Goal: Answer question/provide support: Answer question/provide support

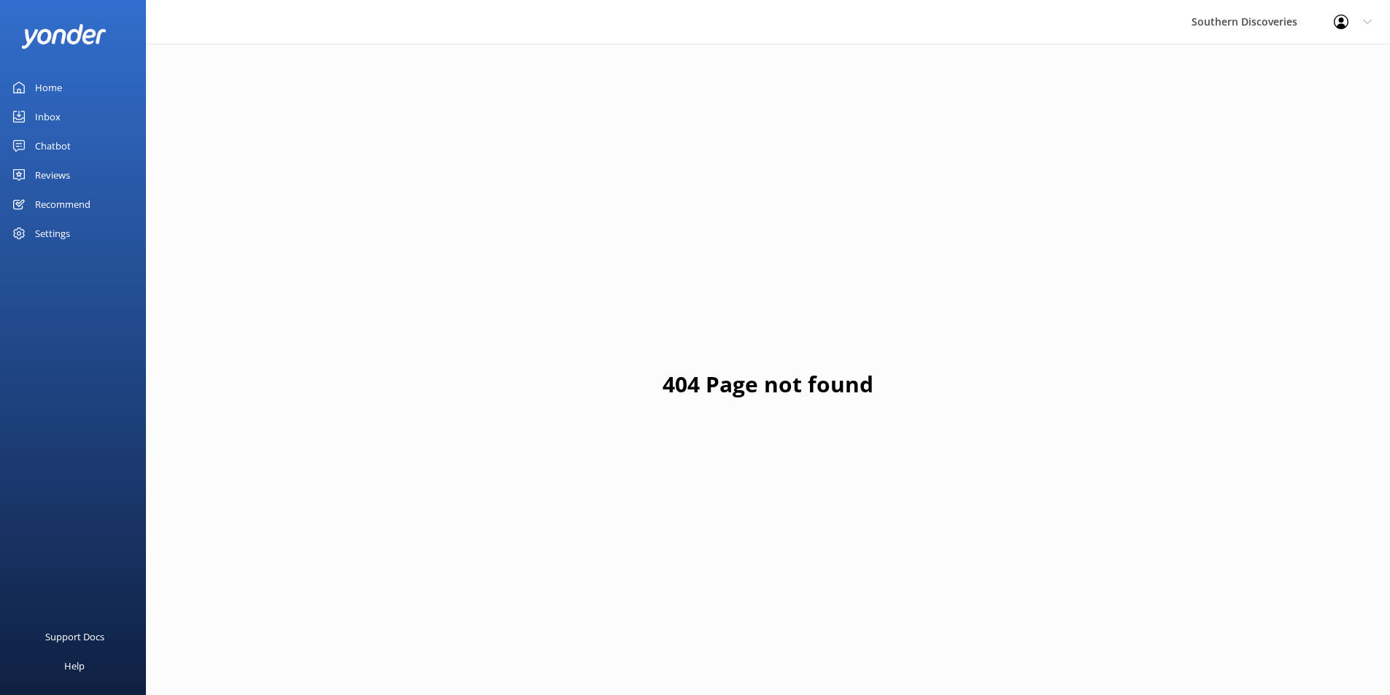
click at [55, 112] on div "Inbox" at bounding box center [48, 116] width 26 height 29
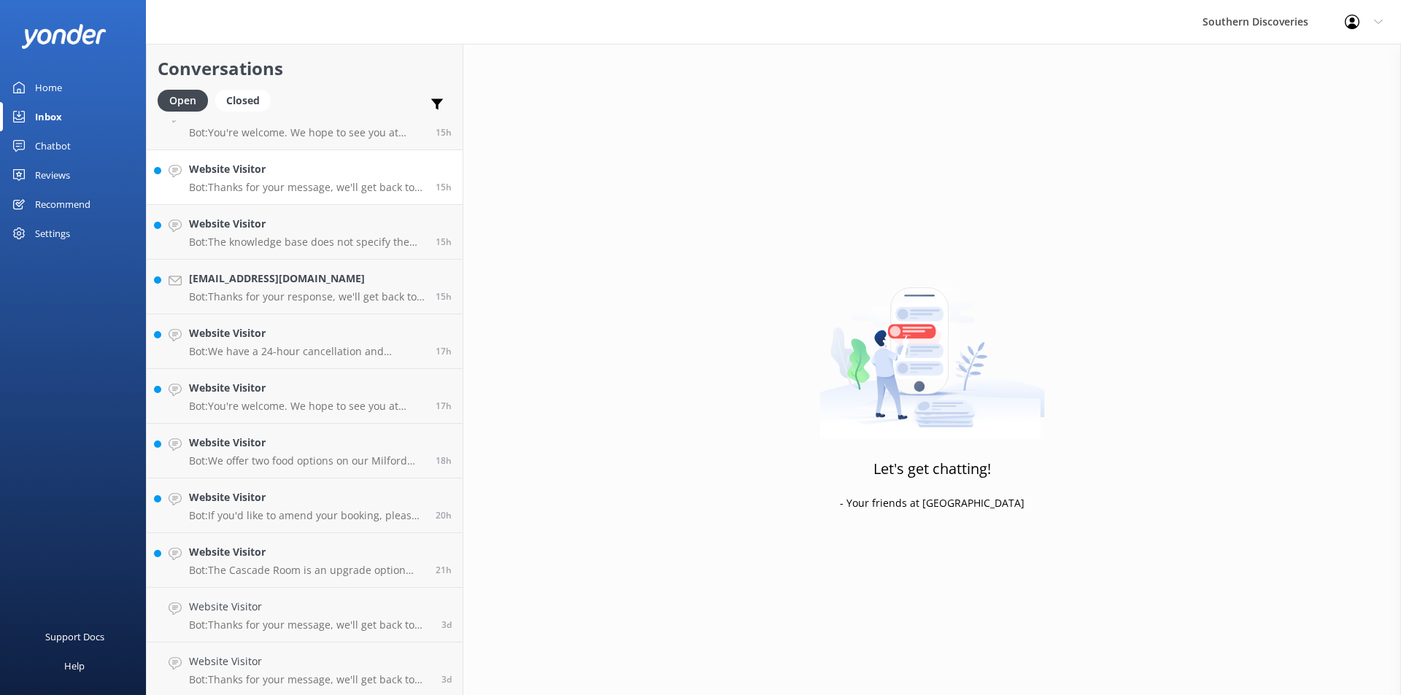
scroll to position [848, 0]
click at [334, 505] on div "Website Visitor Bot: The Cascade Room is an upgrade option that provides a prem…" at bounding box center [307, 503] width 236 height 32
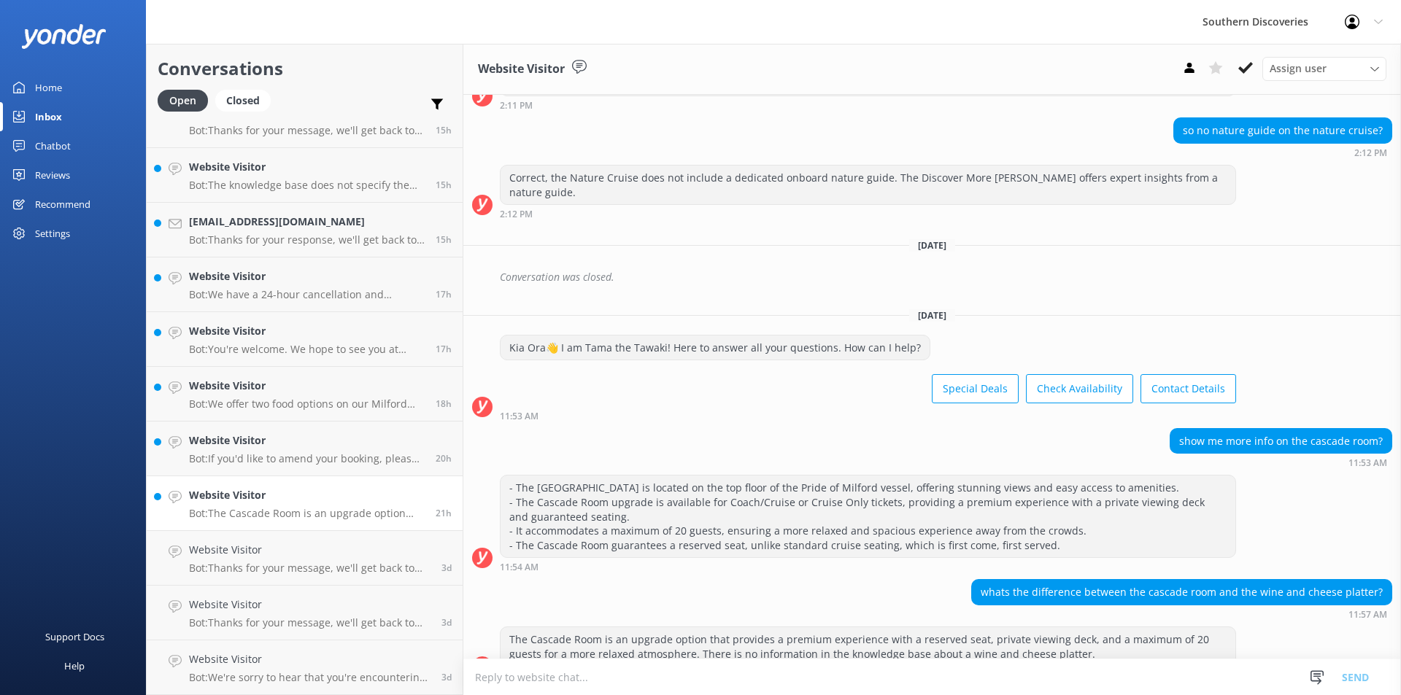
scroll to position [587, 0]
click at [1242, 77] on button at bounding box center [1245, 68] width 26 height 22
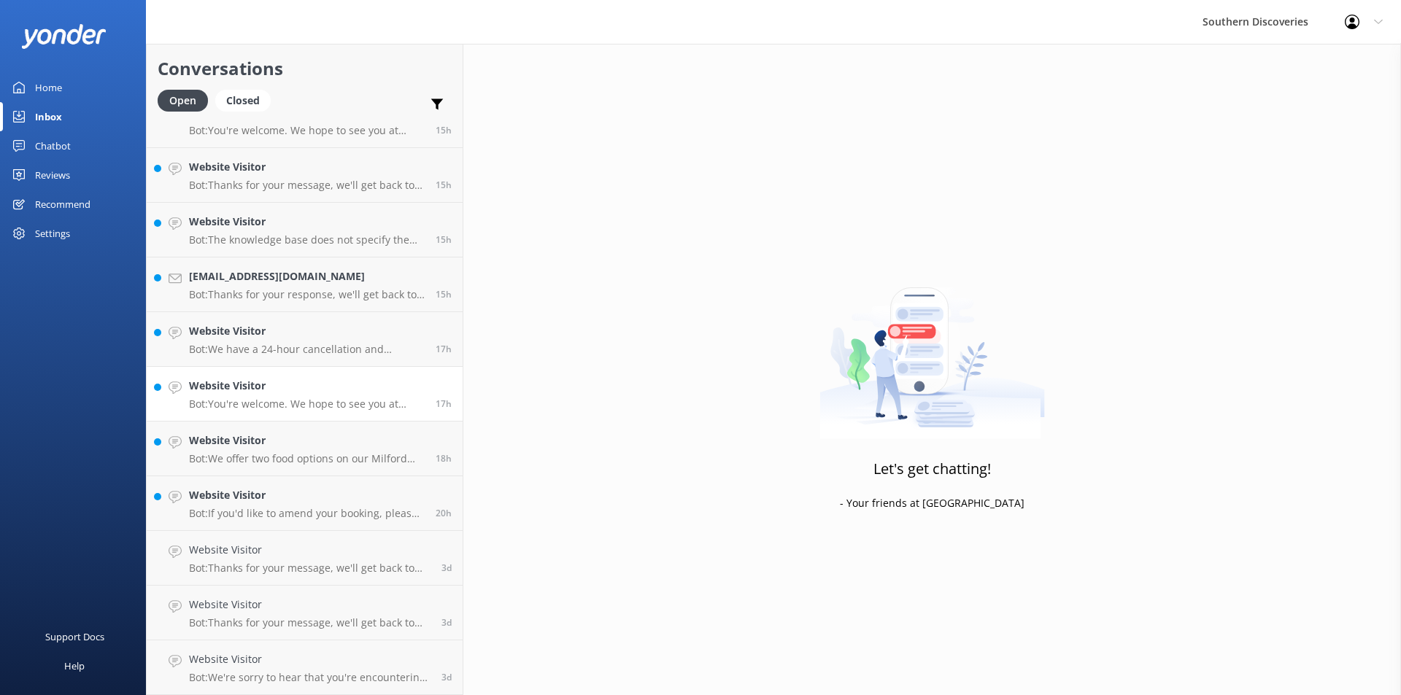
scroll to position [793, 0]
click at [227, 492] on h4 "Website Visitor" at bounding box center [307, 495] width 236 height 16
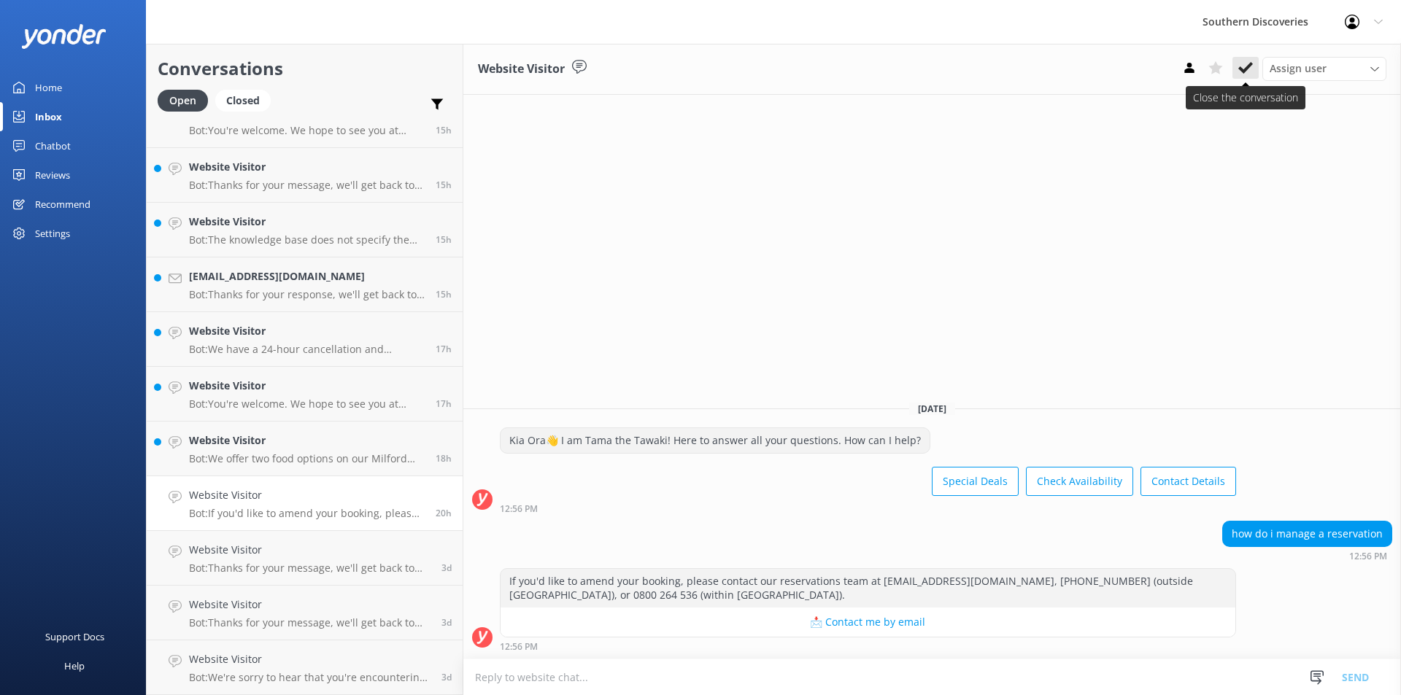
click at [1249, 66] on use at bounding box center [1245, 68] width 15 height 12
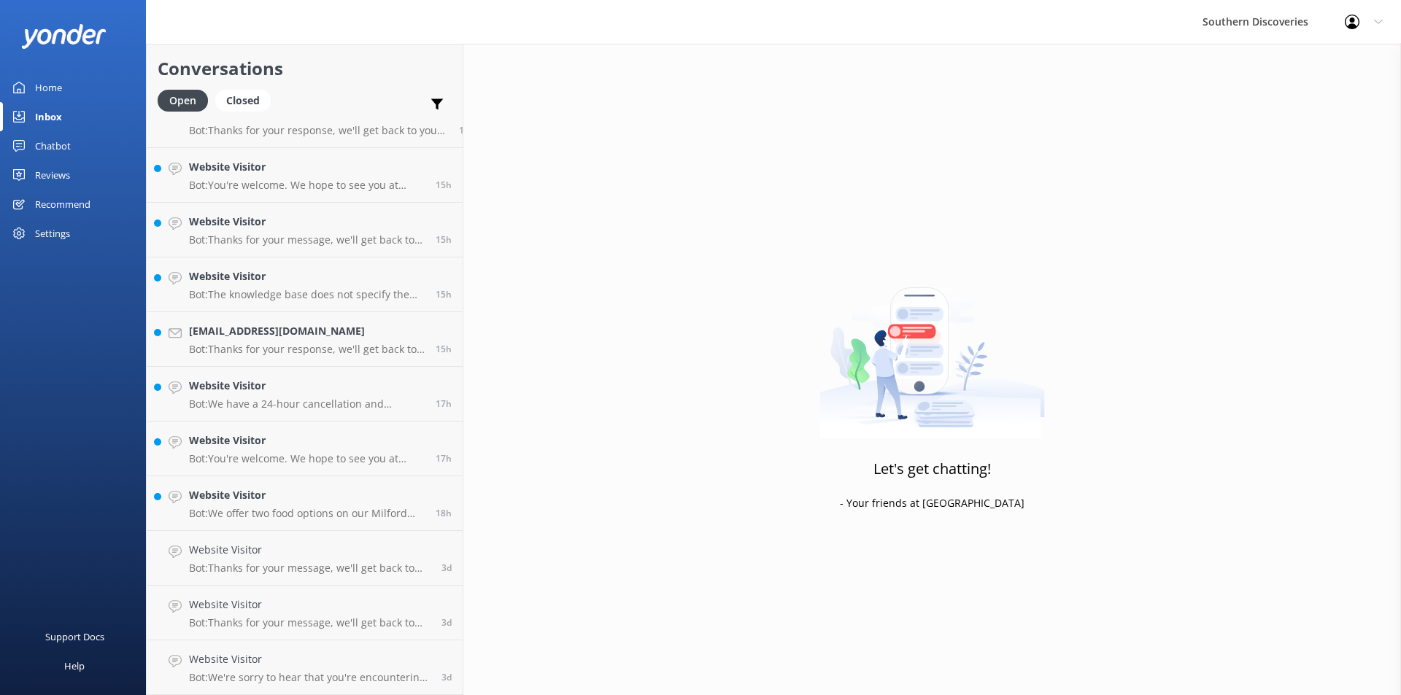
scroll to position [738, 0]
click at [301, 511] on p "Bot: We offer two food options on our Milford Sound Nature Cruise: - 'To Kai' B…" at bounding box center [307, 513] width 236 height 13
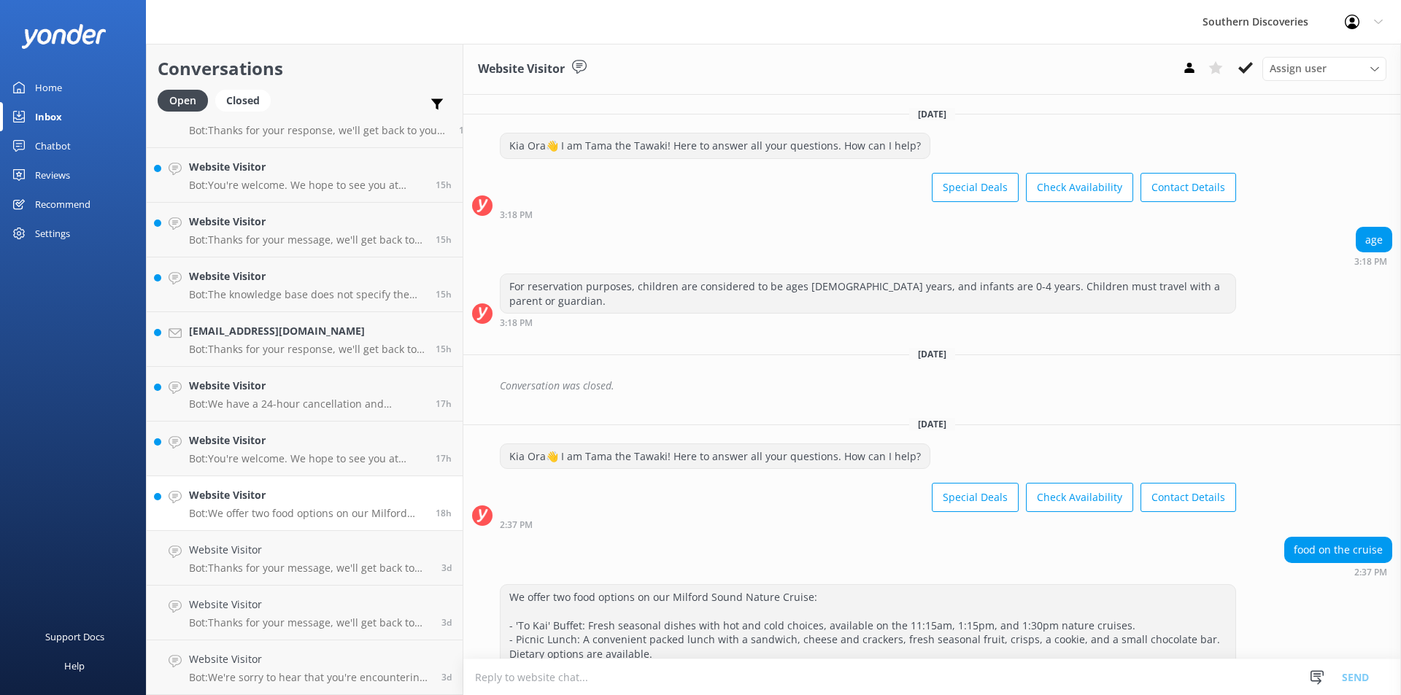
scroll to position [44, 0]
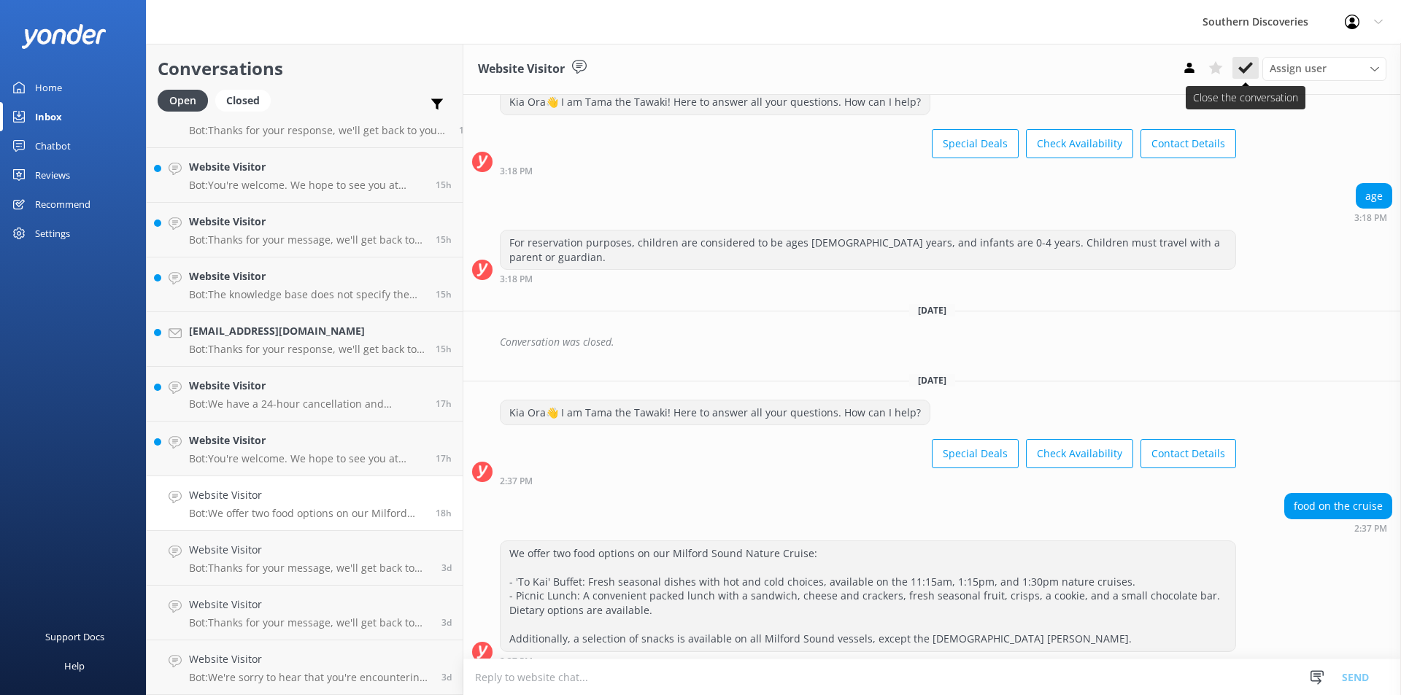
click at [1245, 58] on button at bounding box center [1245, 68] width 26 height 22
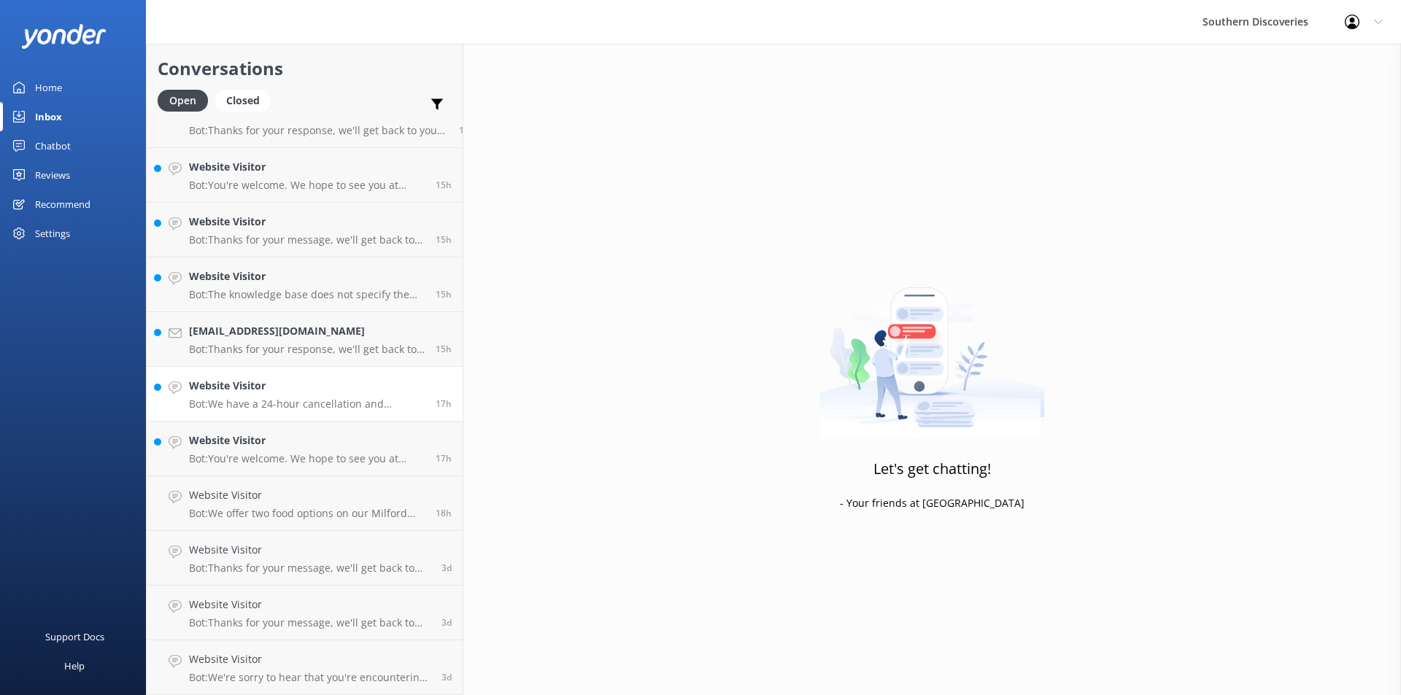
scroll to position [684, 0]
click at [286, 505] on div "Website Visitor Bot: You're welcome. We hope to see you at Southern Discoveries…" at bounding box center [307, 503] width 236 height 32
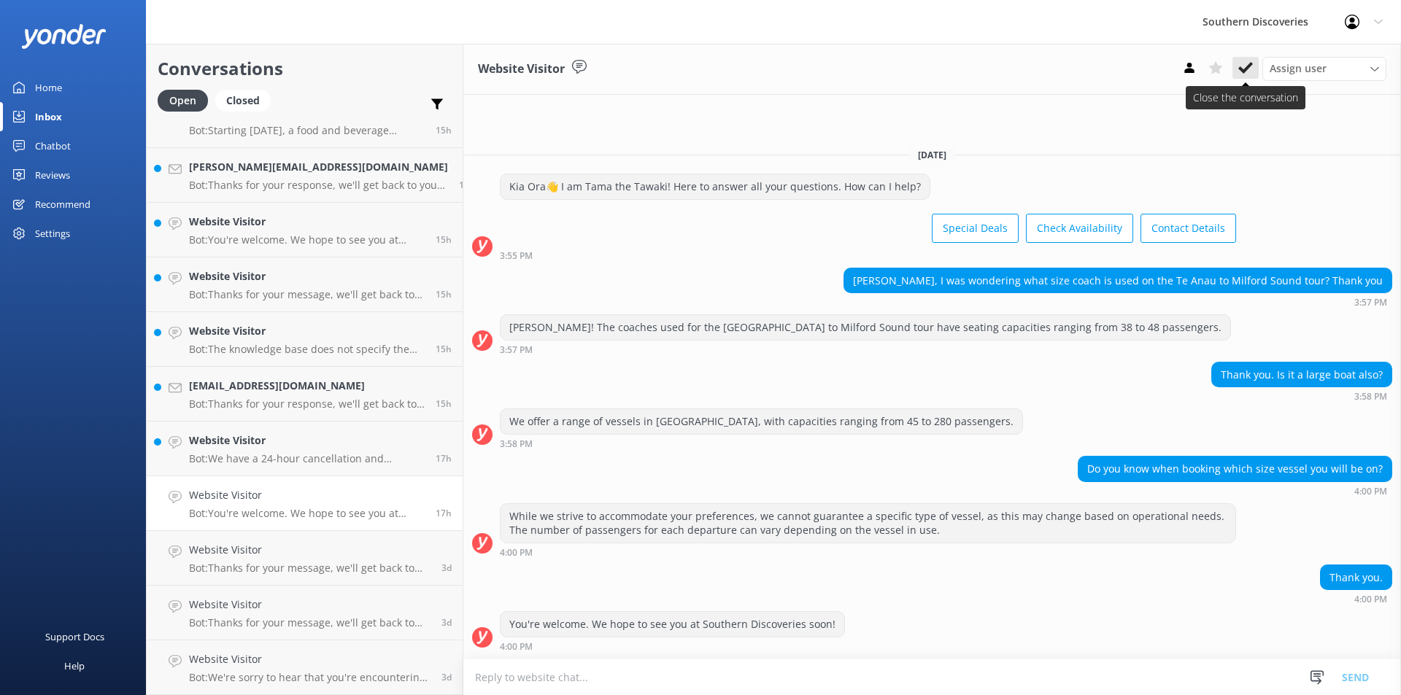
click at [1253, 68] on button at bounding box center [1245, 68] width 26 height 22
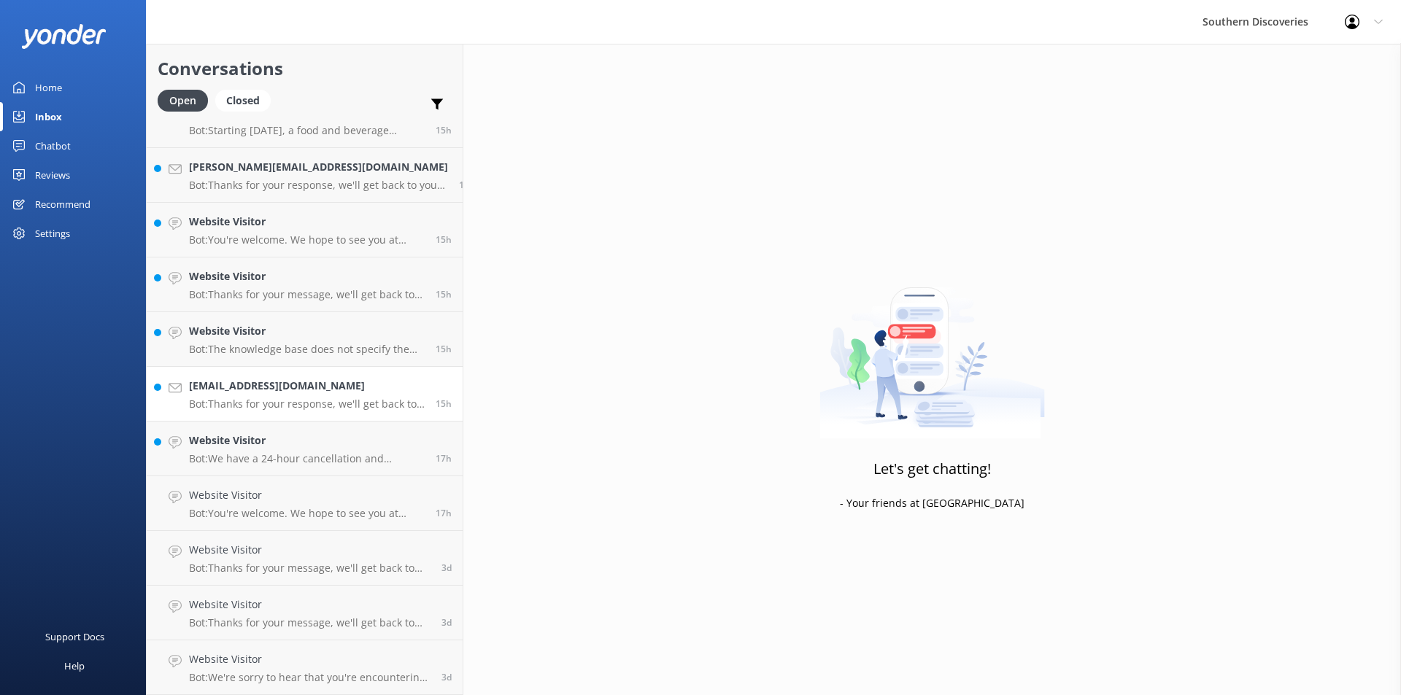
scroll to position [629, 0]
click at [279, 503] on h4 "Website Visitor" at bounding box center [307, 495] width 236 height 16
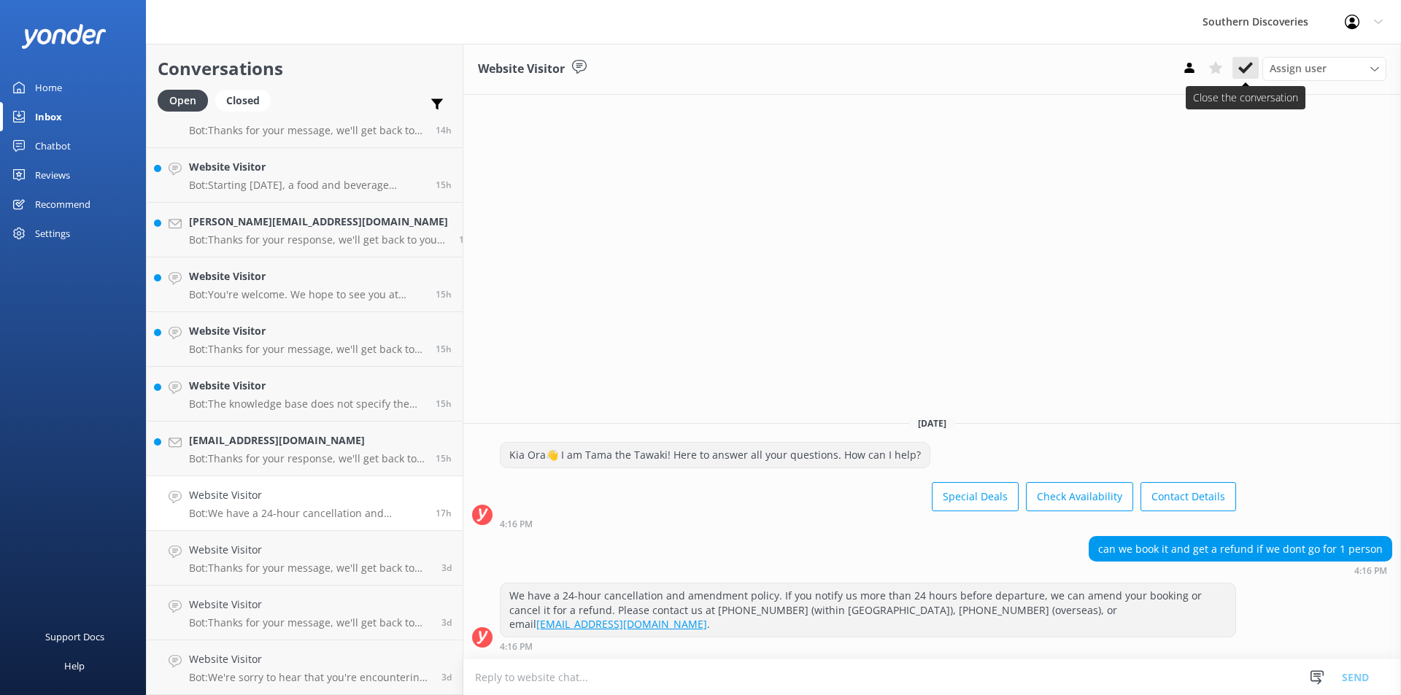
click at [1240, 74] on icon at bounding box center [1245, 68] width 15 height 15
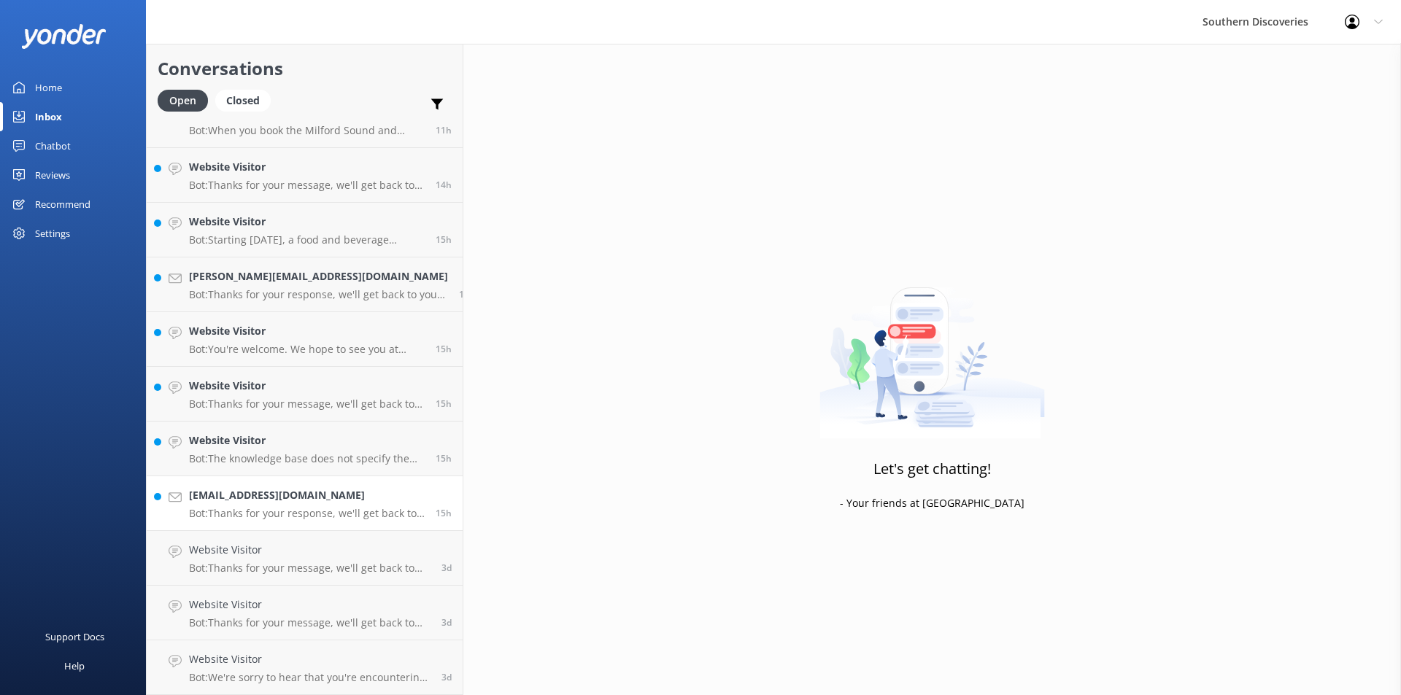
scroll to position [574, 0]
click at [266, 455] on p "Bot: The knowledge base does not specify the exact differences between the Glen…" at bounding box center [307, 458] width 236 height 13
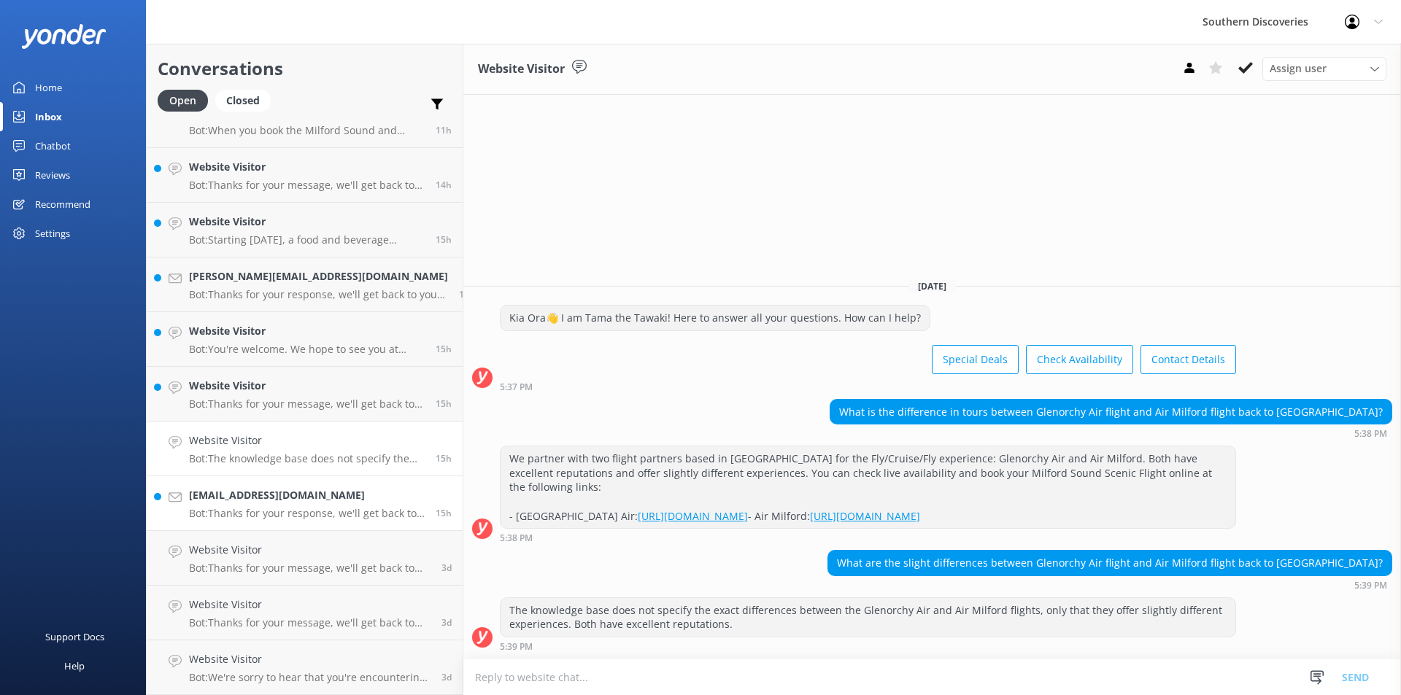
click at [260, 509] on p "Bot: Thanks for your response, we'll get back to you as soon as we can during o…" at bounding box center [307, 513] width 236 height 13
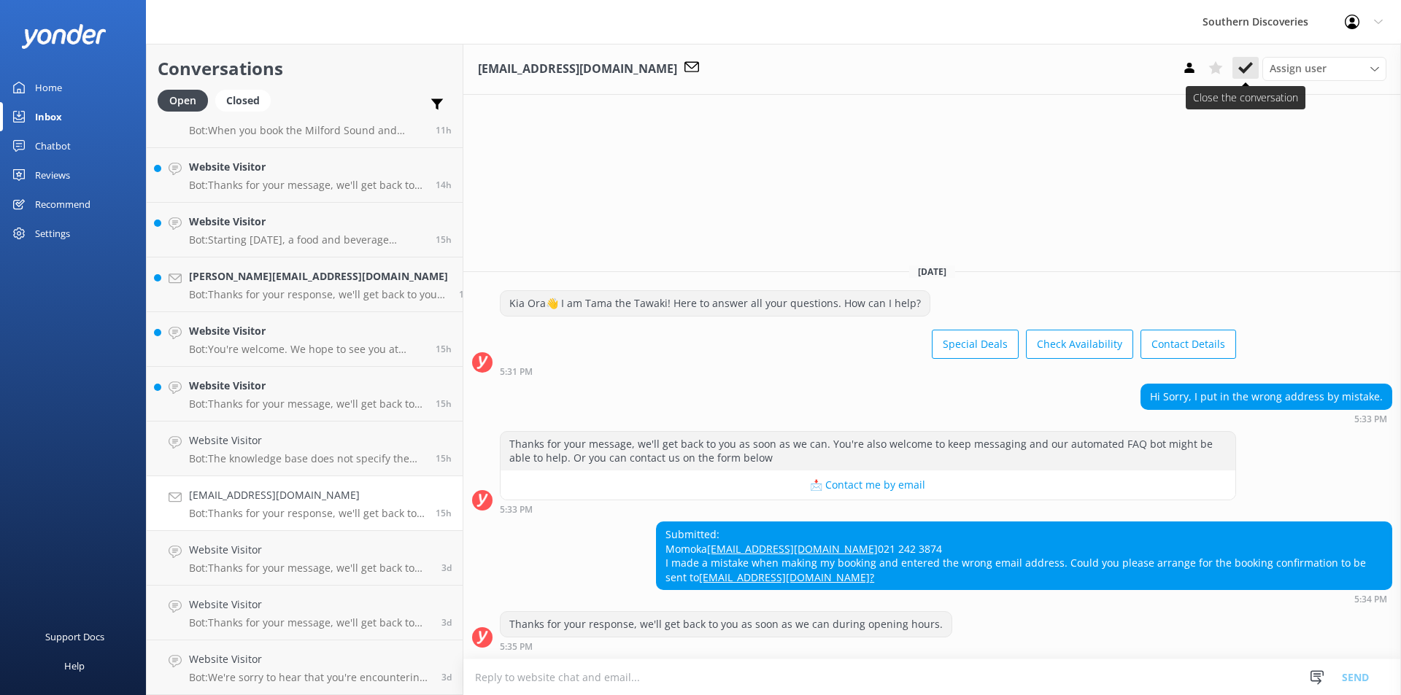
click at [1248, 69] on icon at bounding box center [1245, 68] width 15 height 15
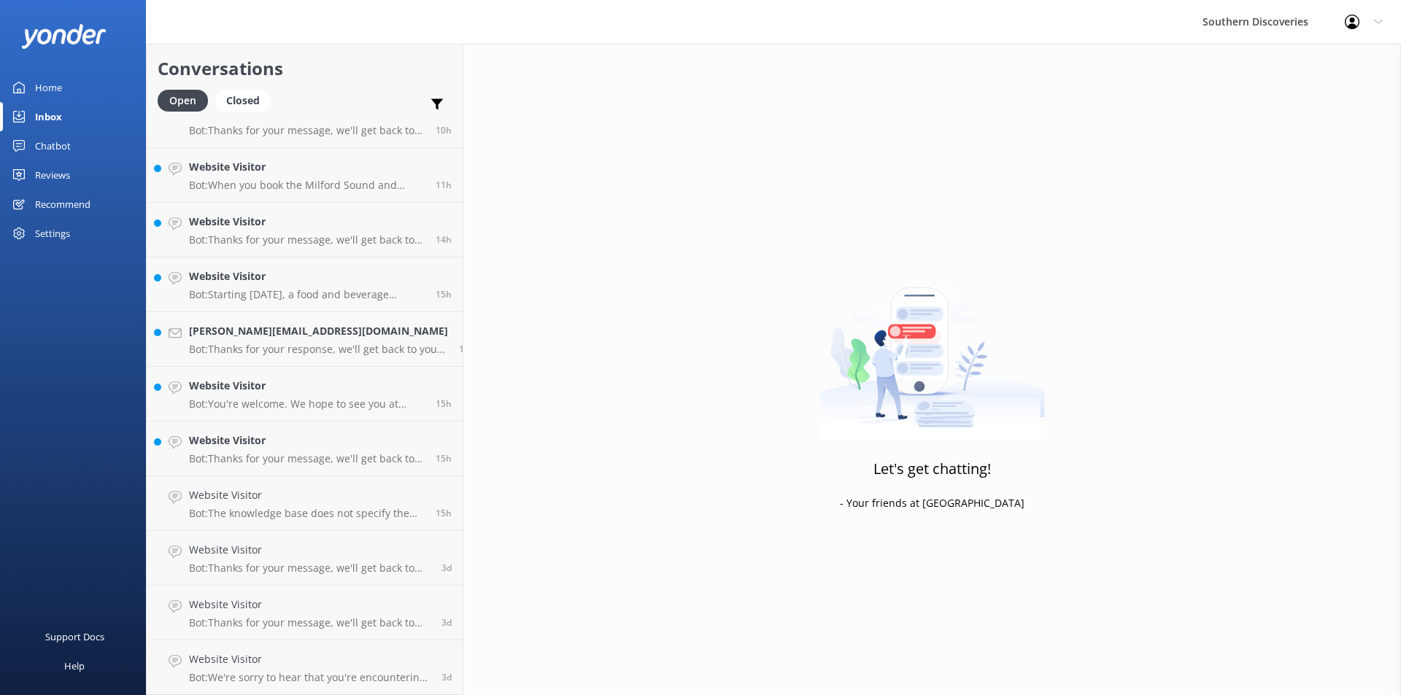
scroll to position [519, 0]
click at [233, 453] on p "Bot: Thanks for your message, we'll get back to you as soon as we can. You're a…" at bounding box center [307, 458] width 236 height 13
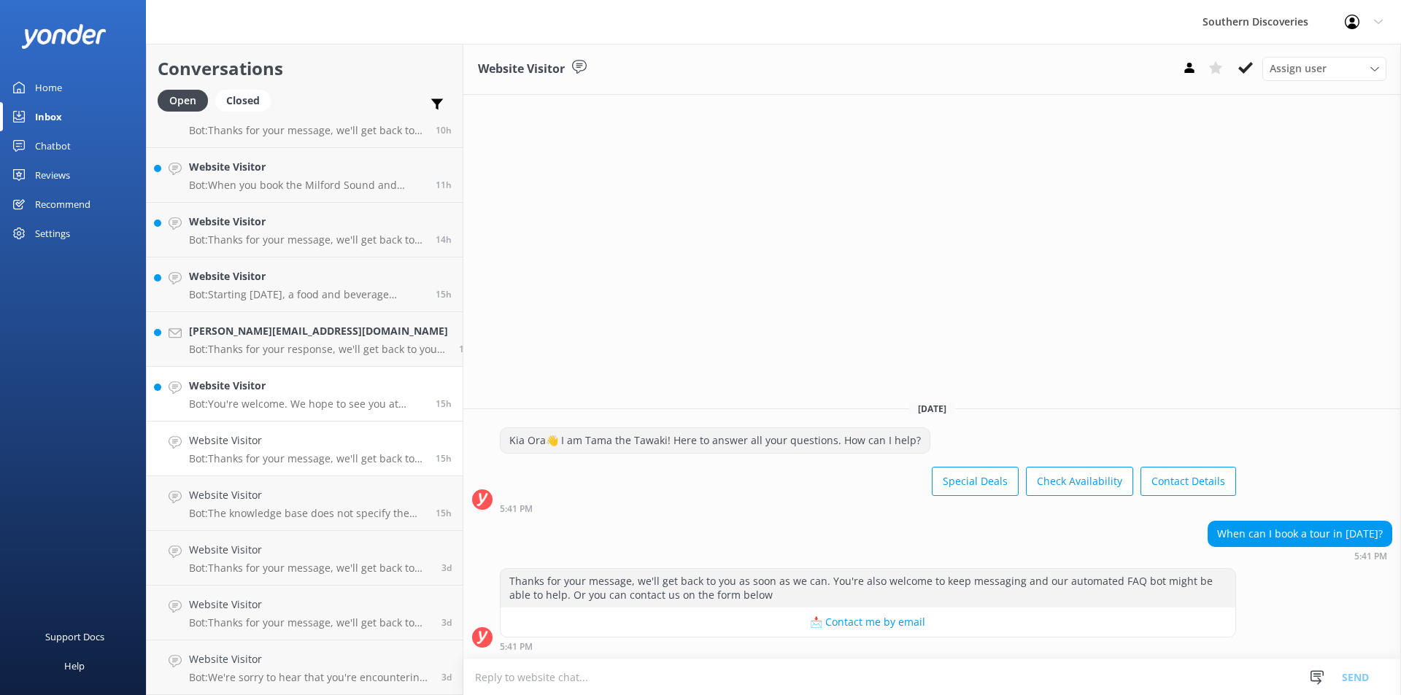
click at [258, 393] on h4 "Website Visitor" at bounding box center [307, 386] width 236 height 16
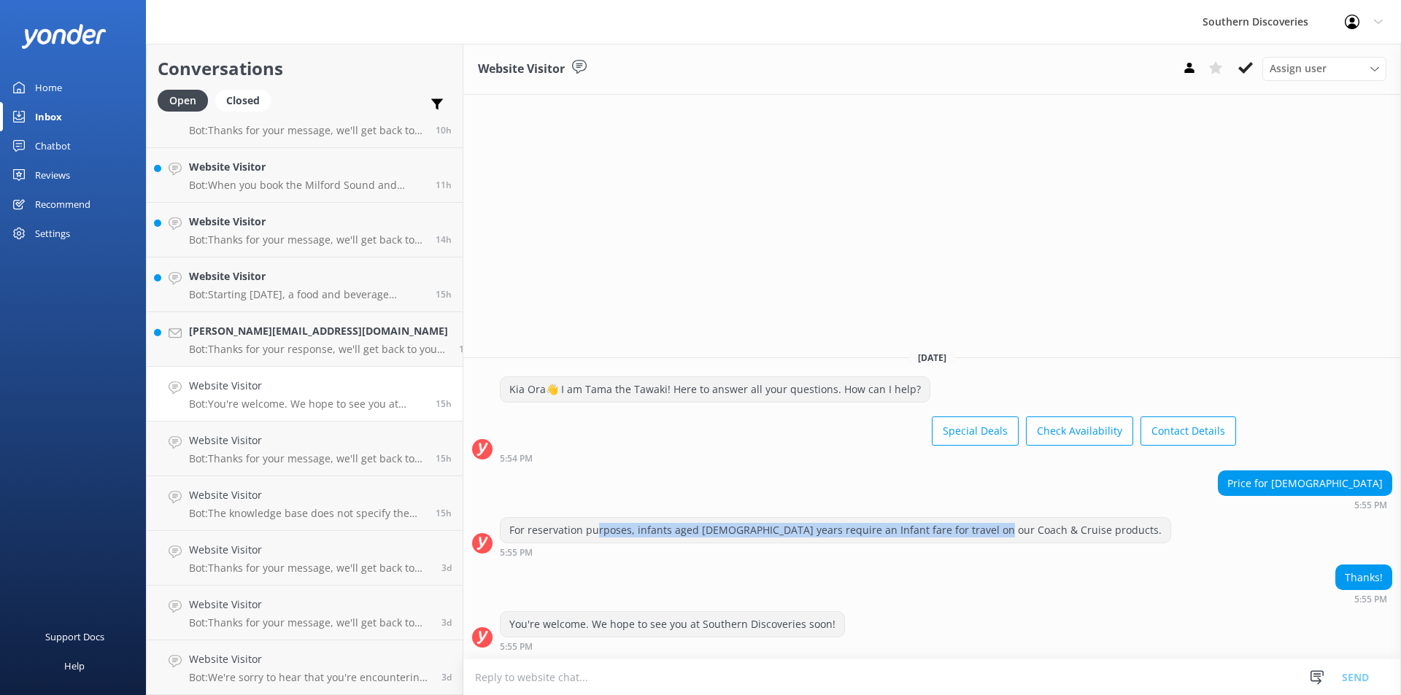
drag, startPoint x: 569, startPoint y: 529, endPoint x: 954, endPoint y: 541, distance: 384.7
click at [954, 541] on div "For reservation purposes, infants aged [DEMOGRAPHIC_DATA] years require an Infa…" at bounding box center [835, 530] width 670 height 25
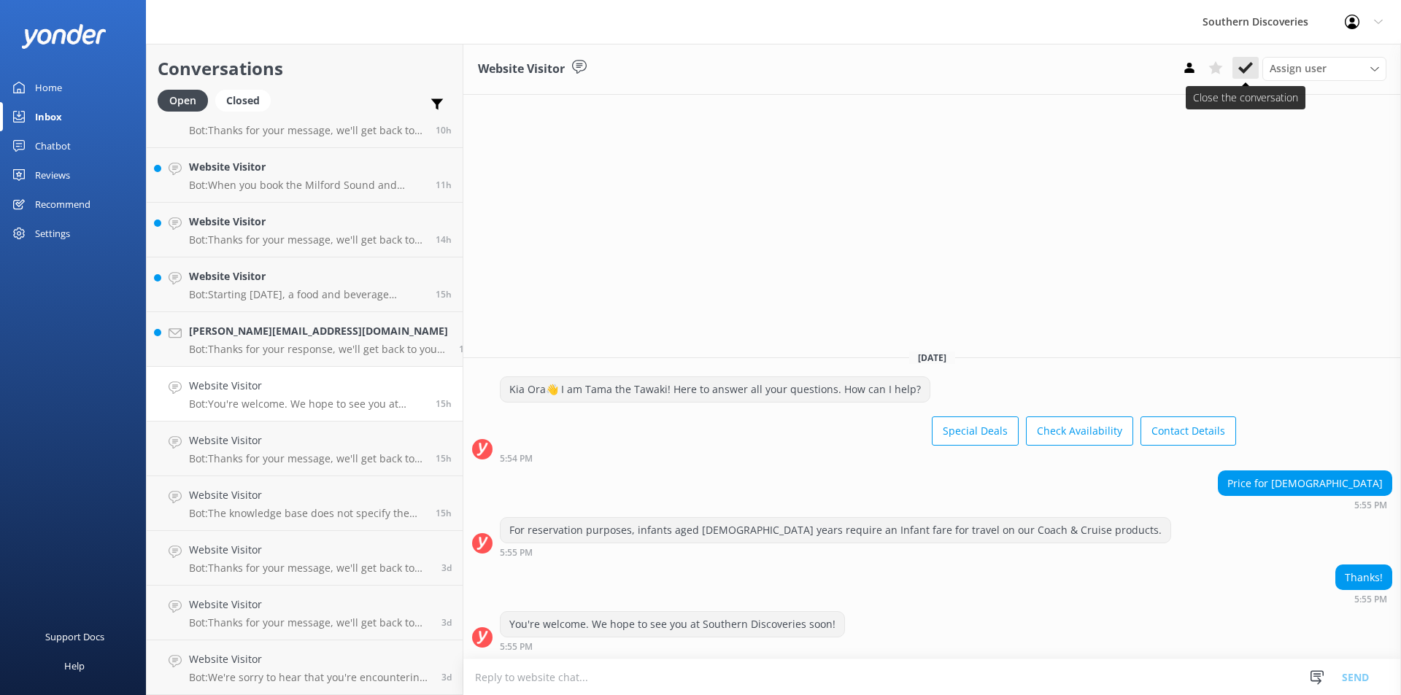
click at [1244, 63] on icon at bounding box center [1245, 68] width 15 height 15
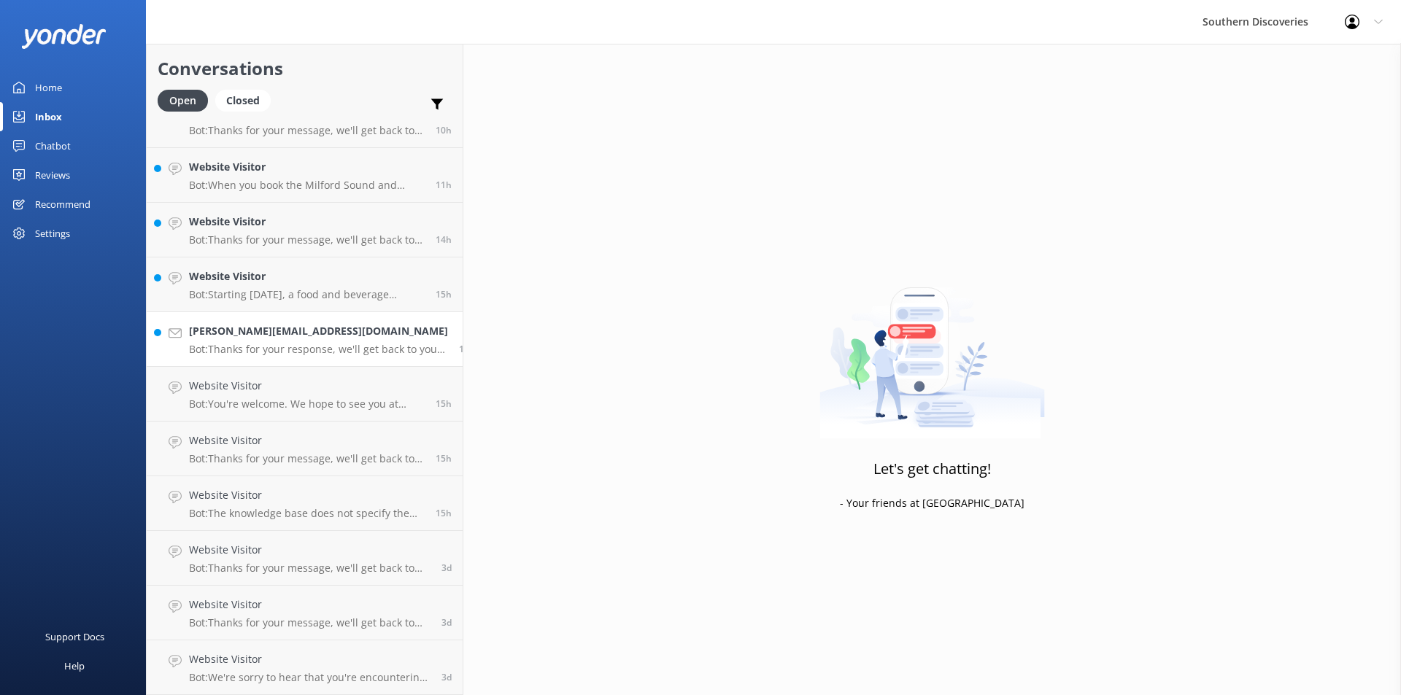
scroll to position [465, 0]
click at [268, 349] on p "Bot: Starting [DATE], a food and beverage package will be included as part of t…" at bounding box center [307, 349] width 236 height 13
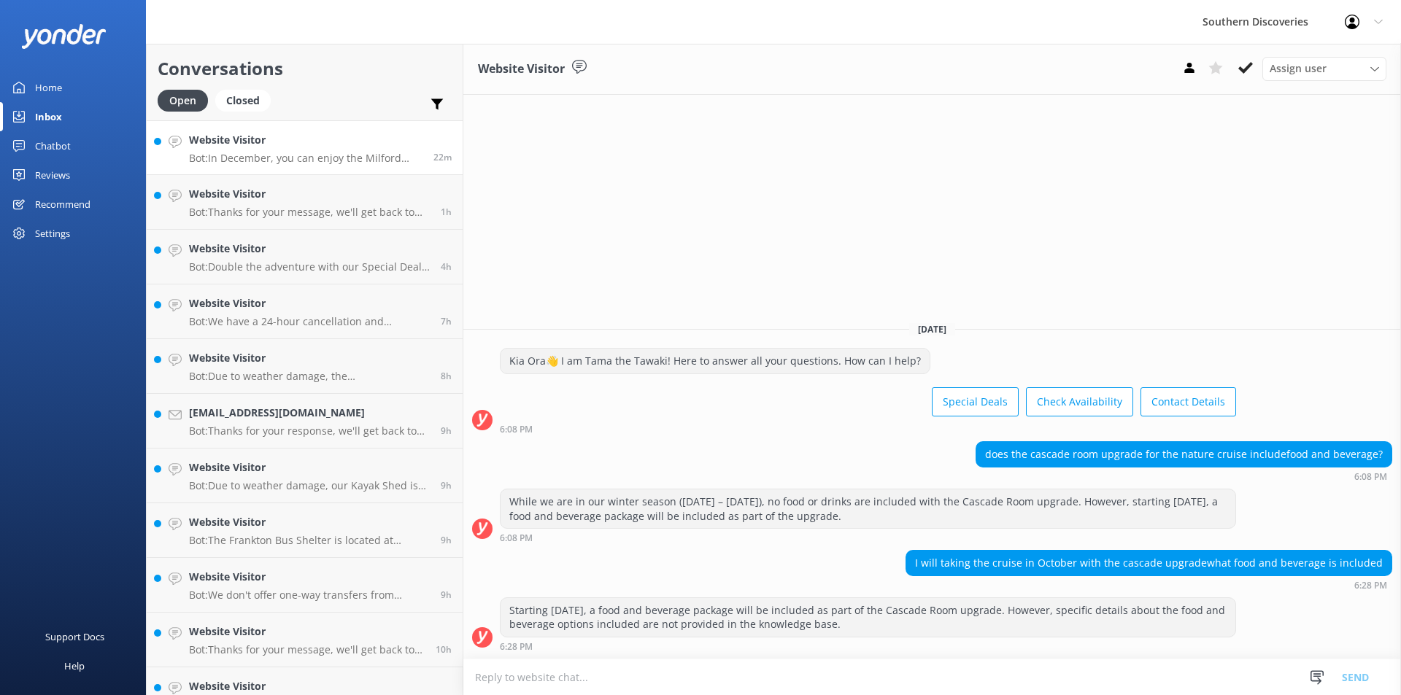
click at [264, 150] on div "Website Visitor Bot: In December, you can enjoy the Milford Sound Nature Cruise…" at bounding box center [305, 147] width 233 height 31
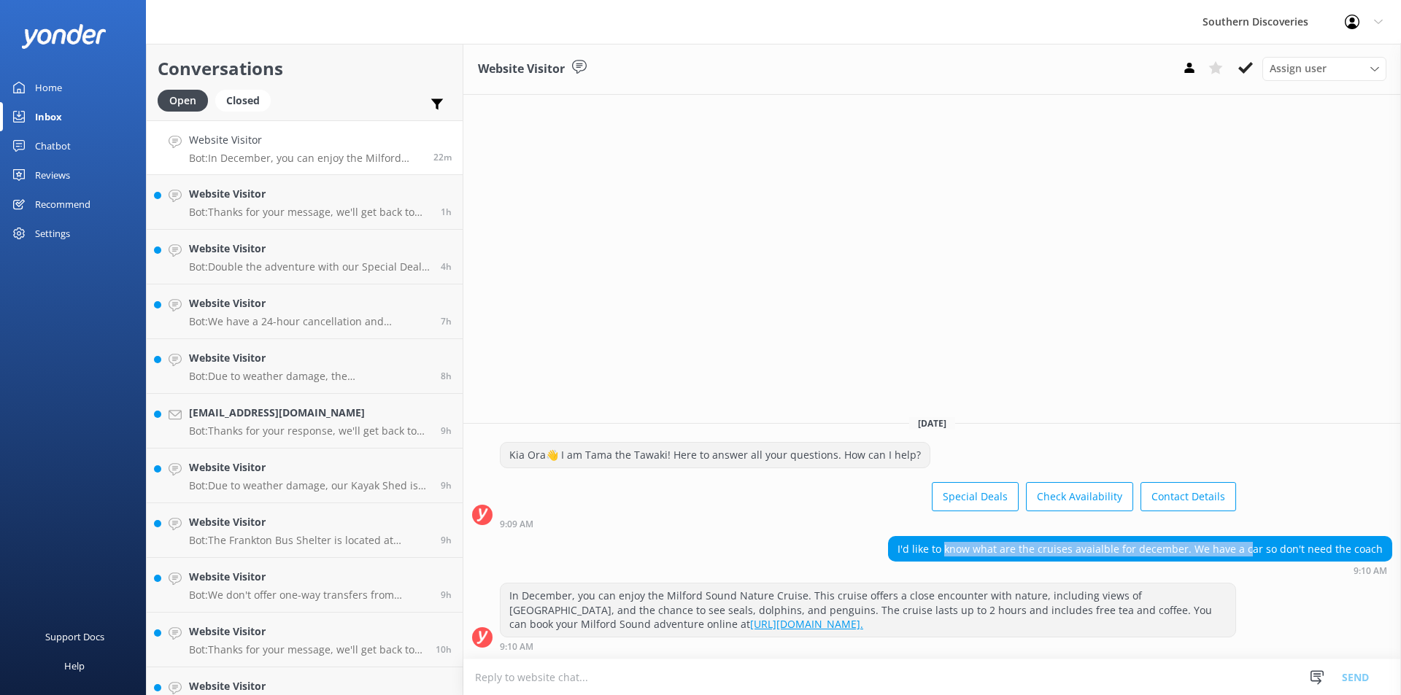
drag, startPoint x: 957, startPoint y: 545, endPoint x: 1259, endPoint y: 557, distance: 301.6
click at [1259, 557] on div "I'd like to know what are the cruises avaialble for december. We have a car so …" at bounding box center [1140, 549] width 503 height 25
drag, startPoint x: 1221, startPoint y: 547, endPoint x: 1298, endPoint y: 546, distance: 76.6
click at [1298, 546] on div "I'd like to know what are the cruises avaialble for december. We have a car so …" at bounding box center [1140, 549] width 503 height 25
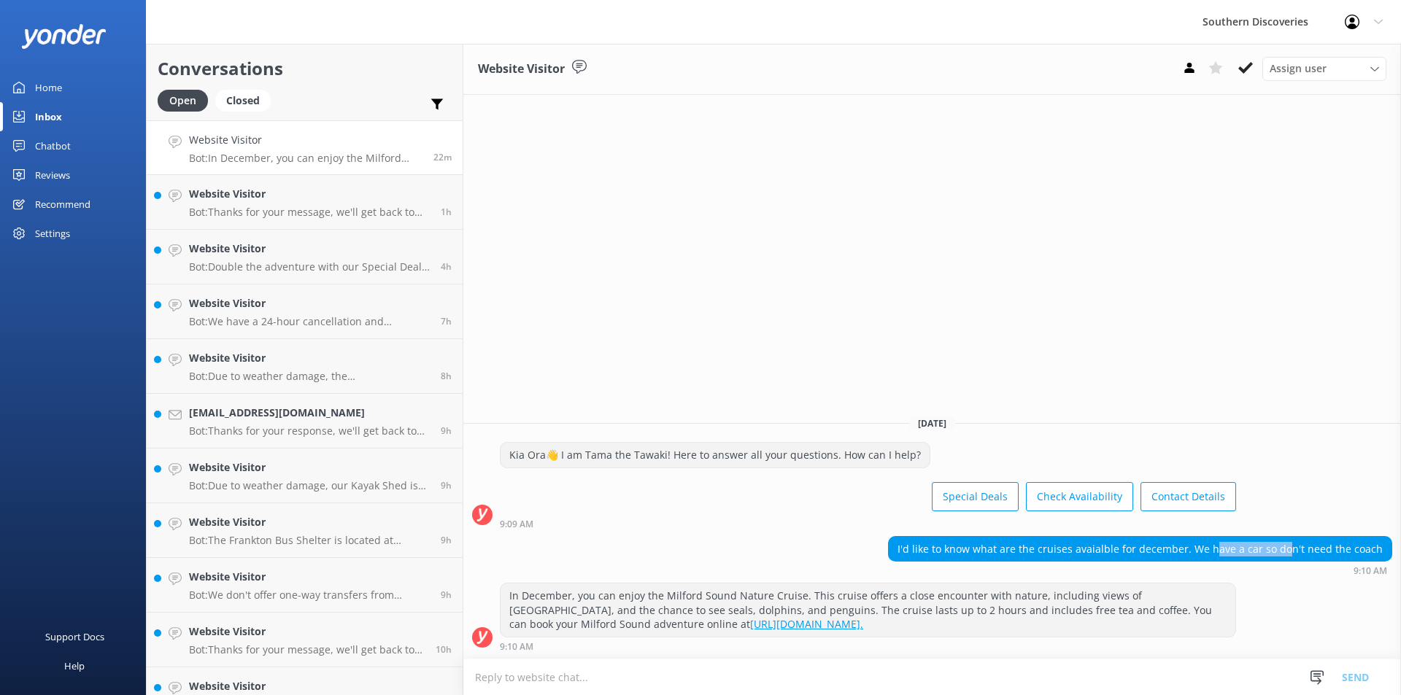
click at [1298, 546] on div "I'd like to know what are the cruises avaialble for december. We have a car so …" at bounding box center [1140, 549] width 503 height 25
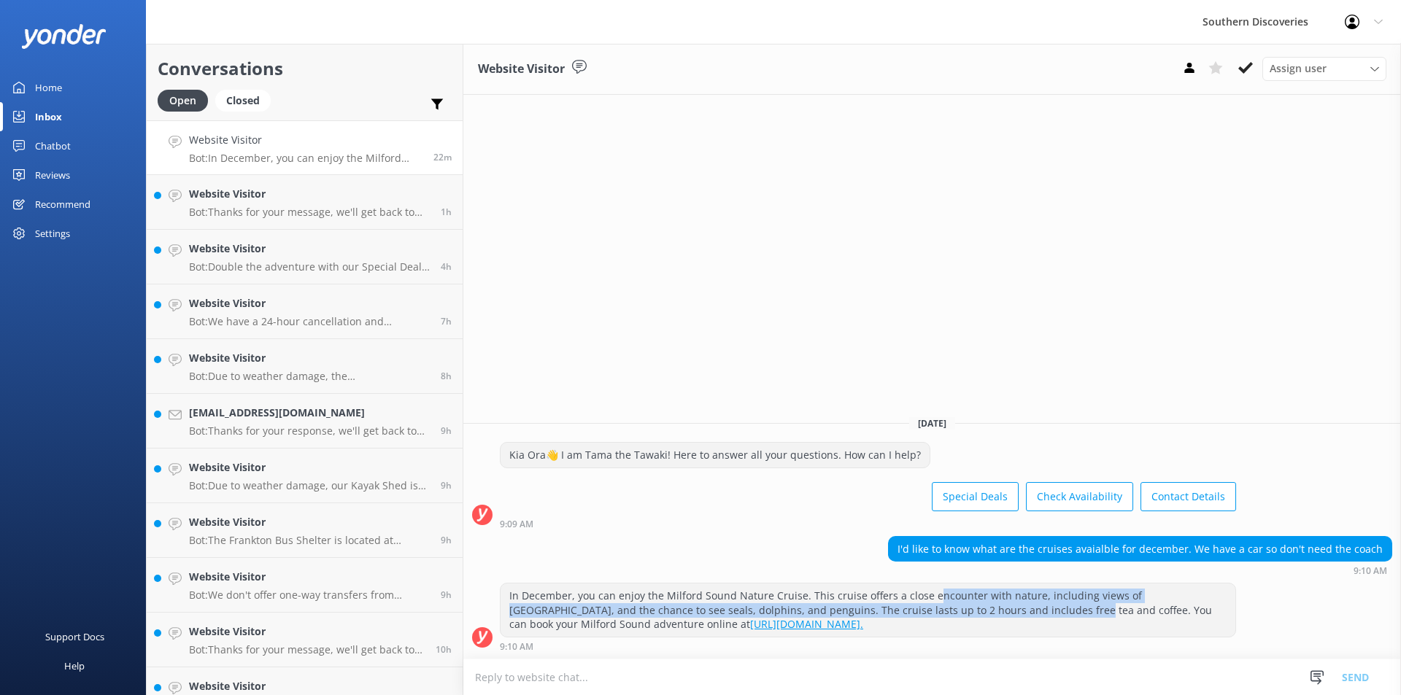
drag, startPoint x: 903, startPoint y: 594, endPoint x: 932, endPoint y: 606, distance: 32.1
click at [932, 606] on div "In December, you can enjoy the Milford Sound Nature Cruise. This cruise offers …" at bounding box center [867, 610] width 735 height 53
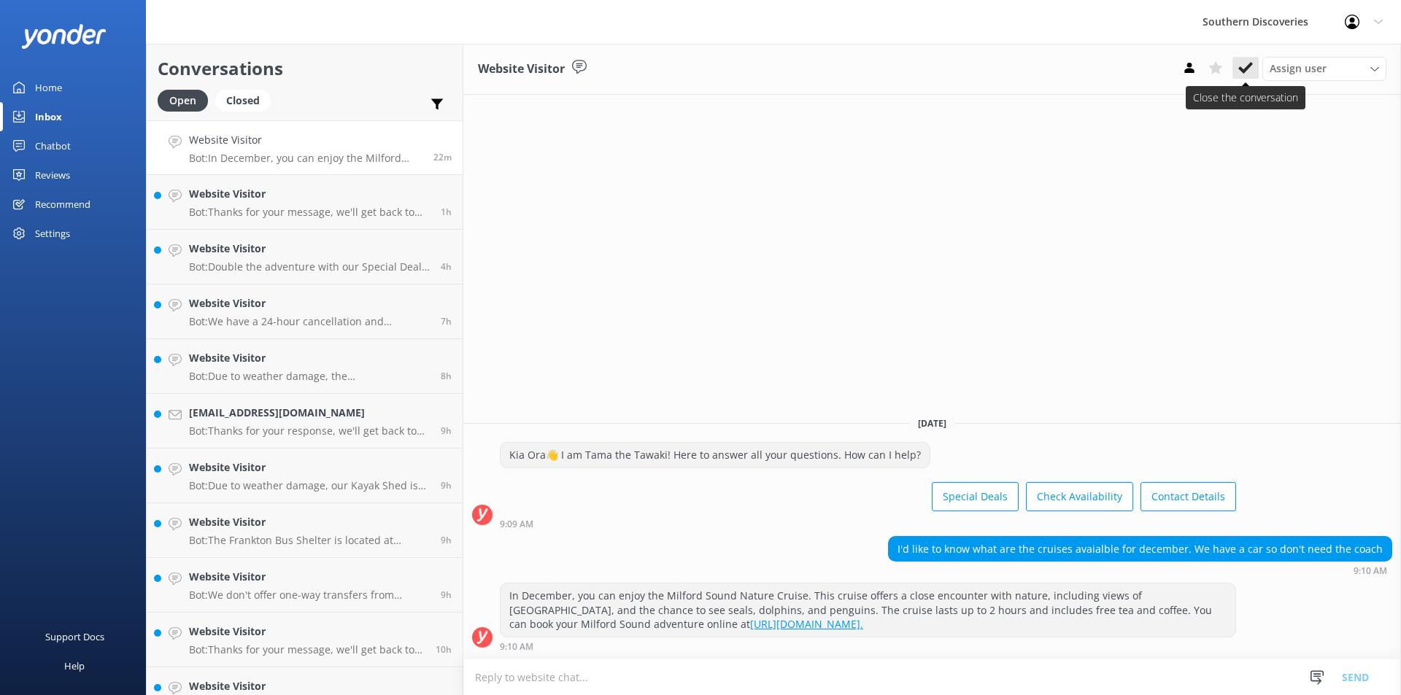
click at [1242, 63] on icon at bounding box center [1245, 68] width 15 height 15
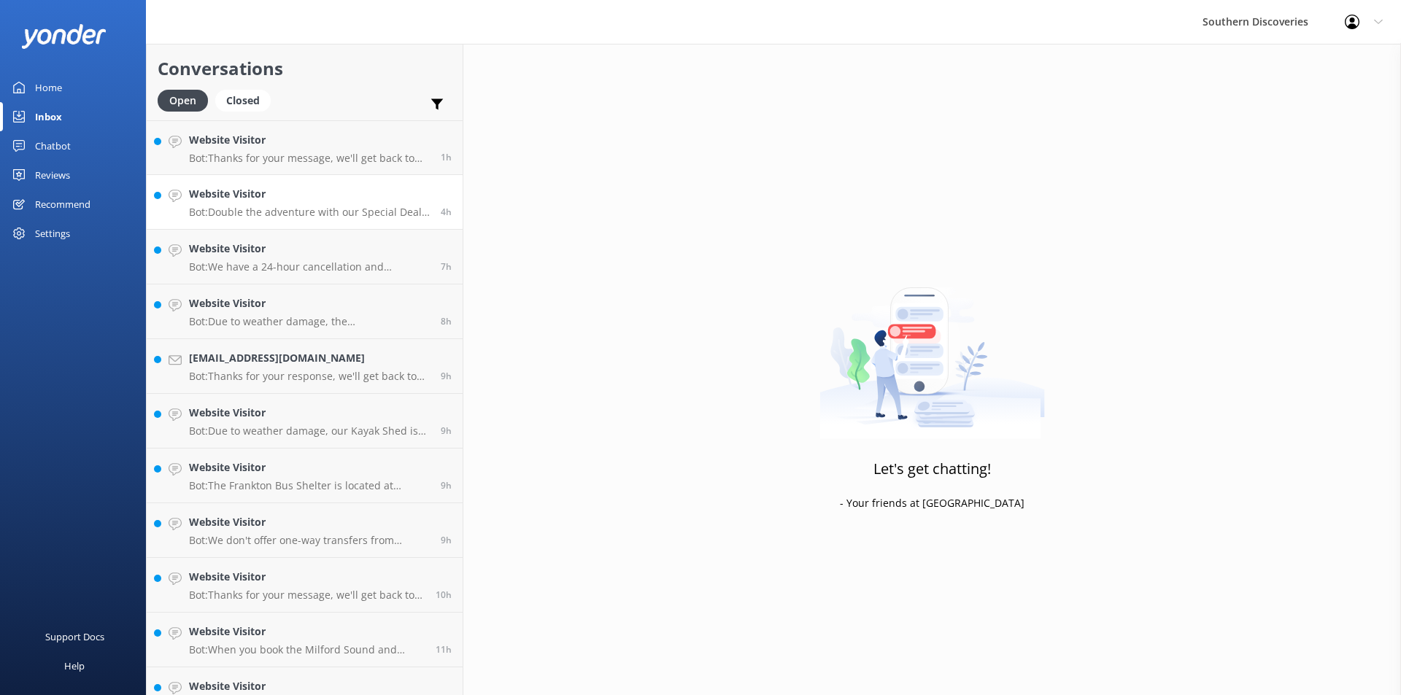
click at [292, 200] on h4 "Website Visitor" at bounding box center [309, 194] width 241 height 16
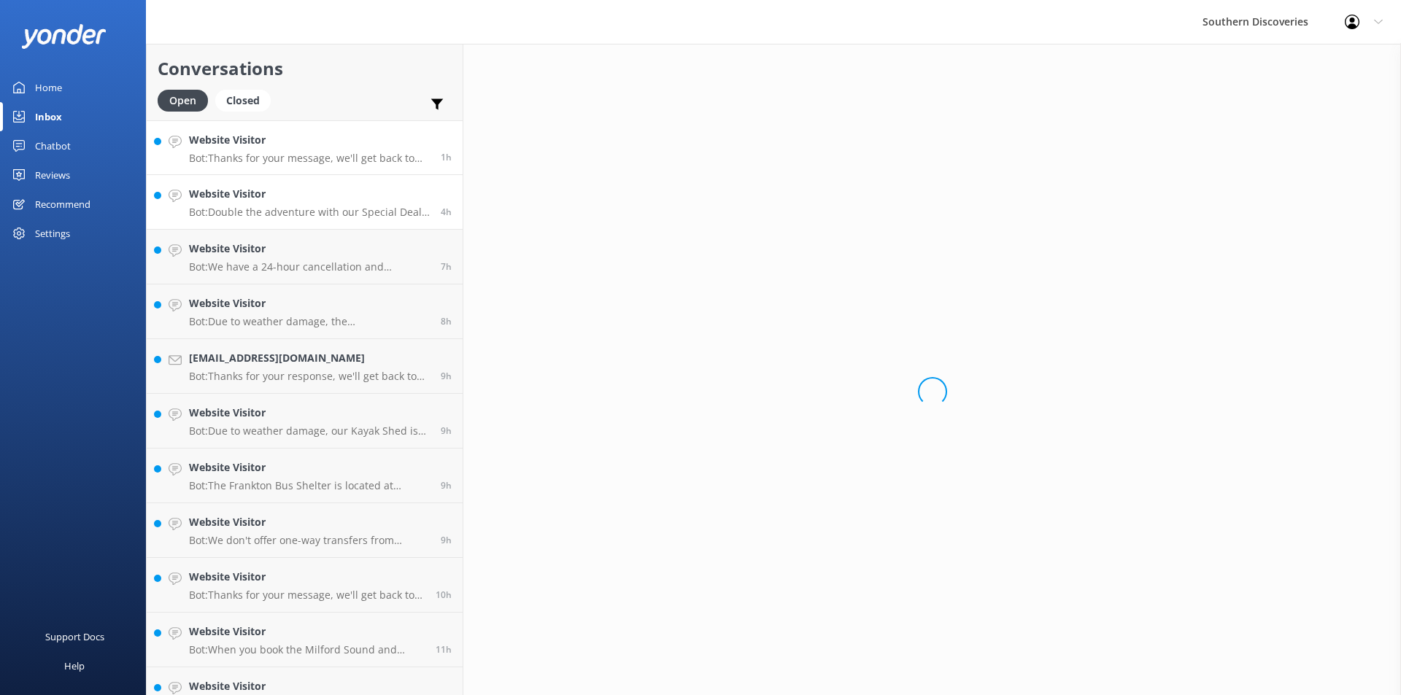
click at [293, 145] on h4 "Website Visitor" at bounding box center [309, 140] width 241 height 16
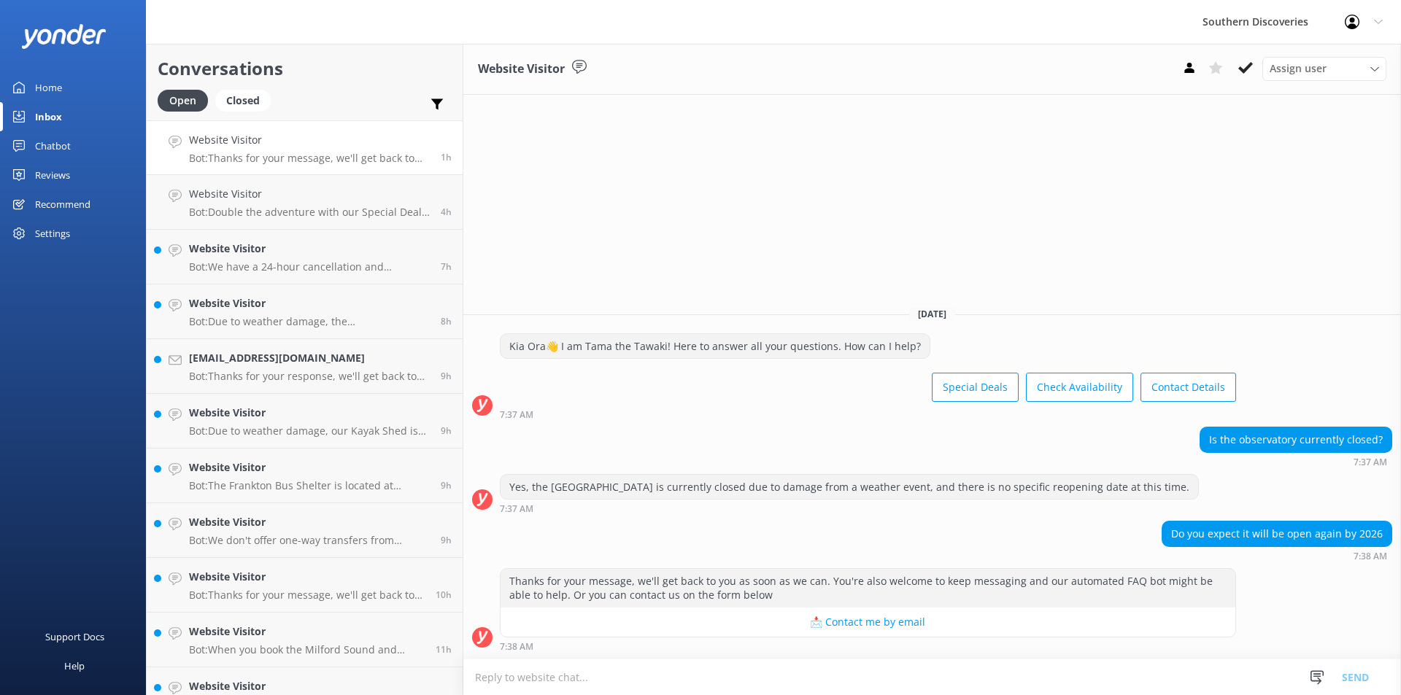
click at [764, 662] on textarea at bounding box center [932, 678] width 938 height 36
click at [311, 201] on h4 "Website Visitor" at bounding box center [309, 194] width 241 height 16
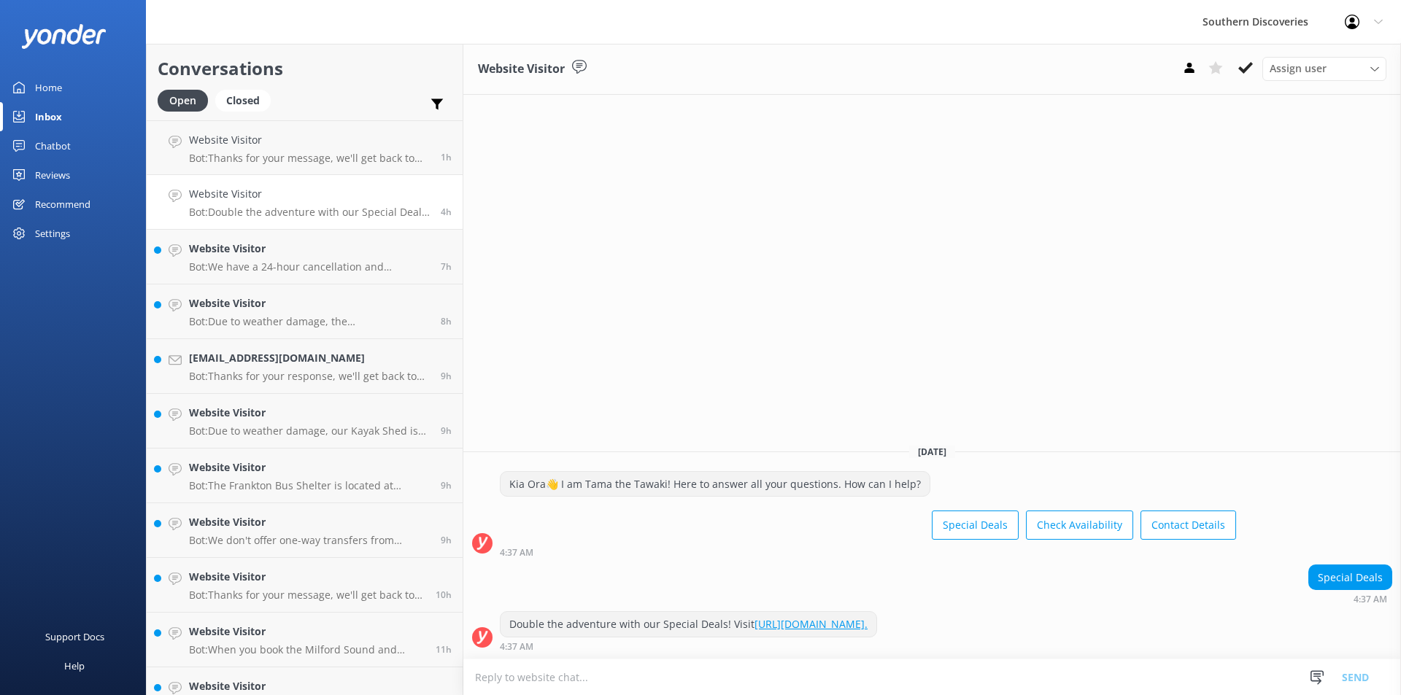
click at [309, 199] on h4 "Website Visitor" at bounding box center [309, 194] width 241 height 16
click at [1248, 62] on icon at bounding box center [1245, 68] width 15 height 15
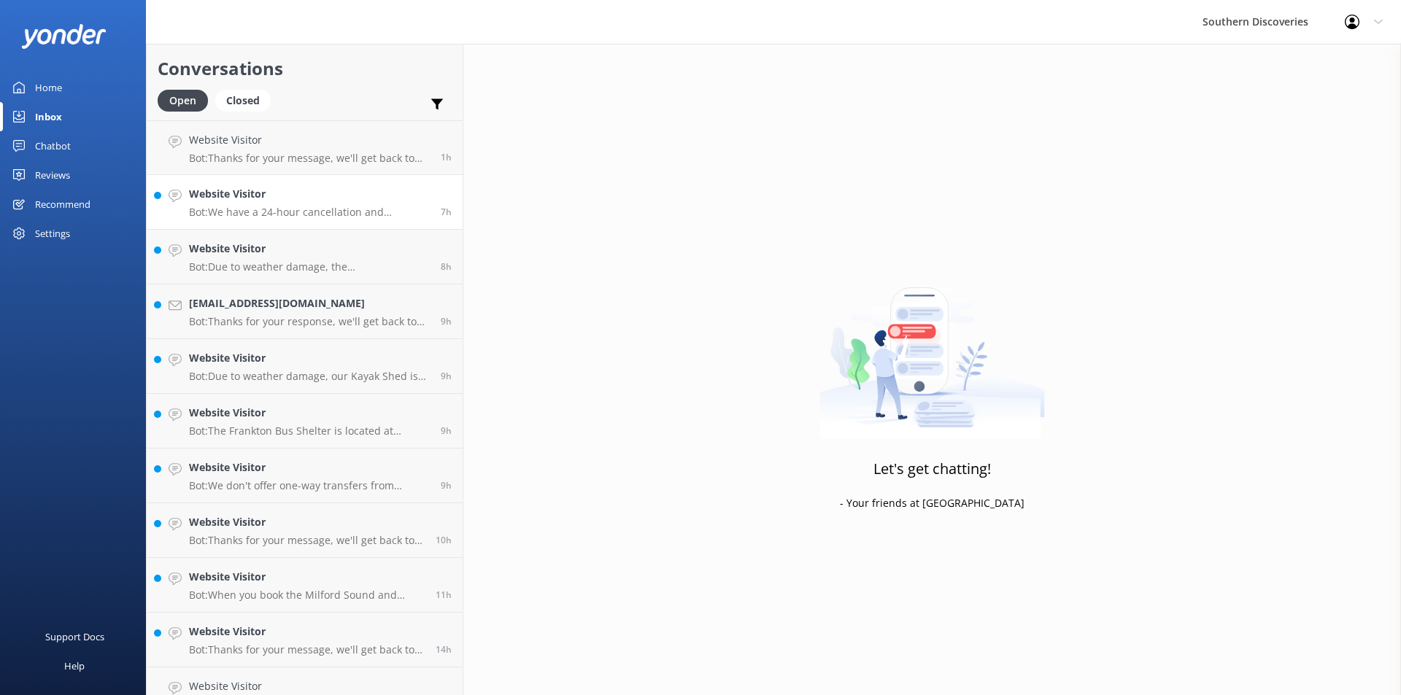
click at [282, 198] on h4 "Website Visitor" at bounding box center [309, 194] width 241 height 16
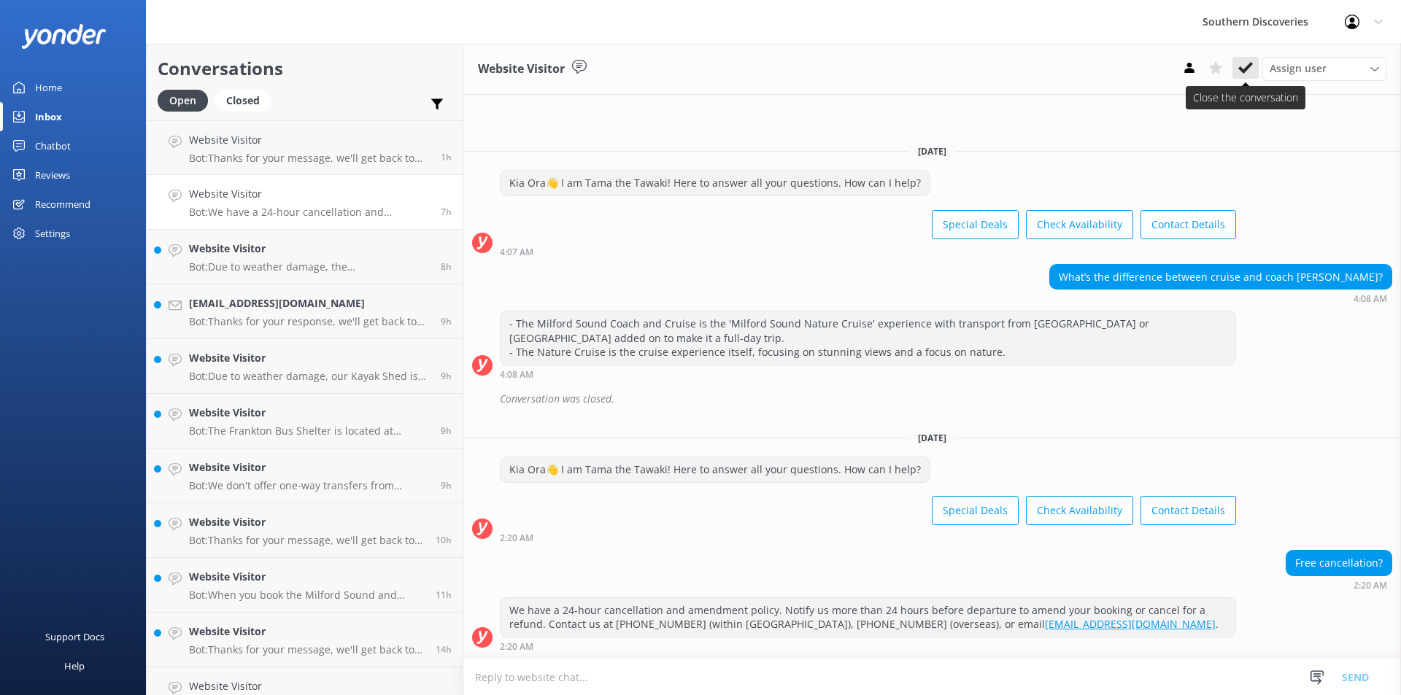
click at [1251, 66] on icon at bounding box center [1245, 68] width 15 height 15
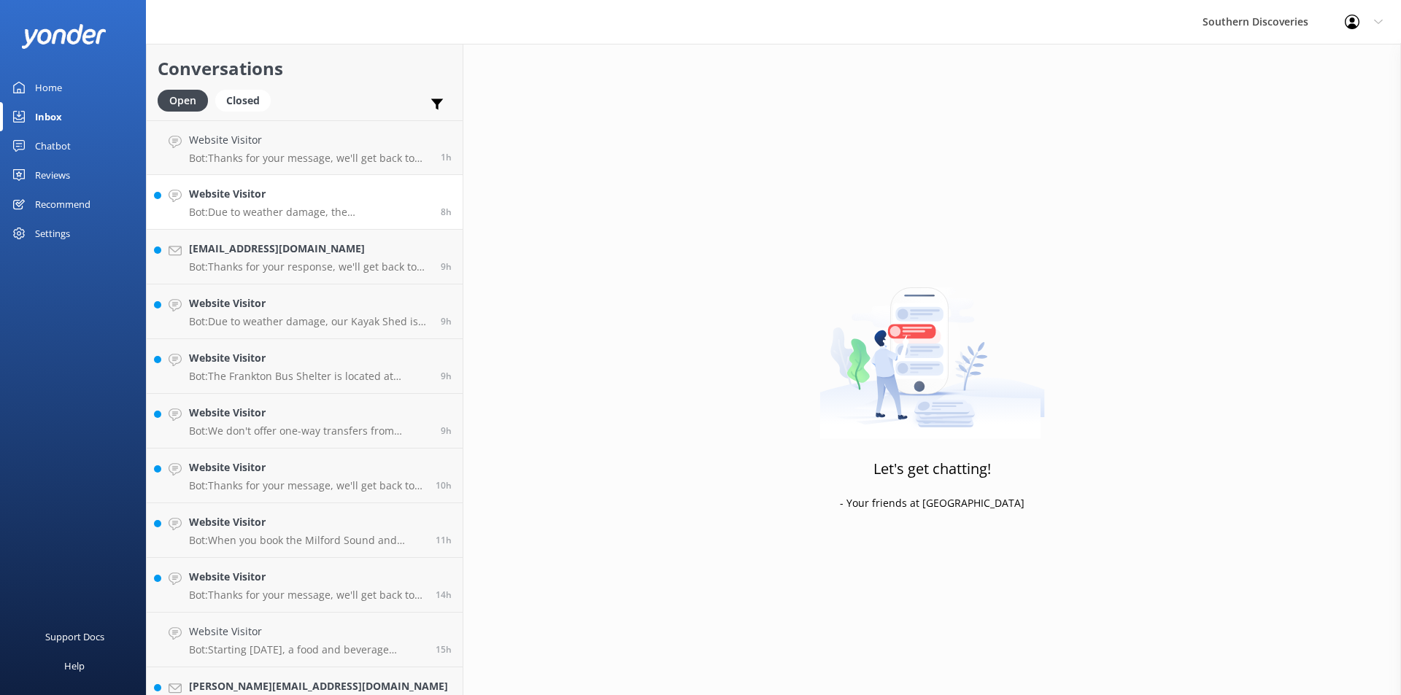
click at [283, 198] on h4 "Website Visitor" at bounding box center [309, 194] width 241 height 16
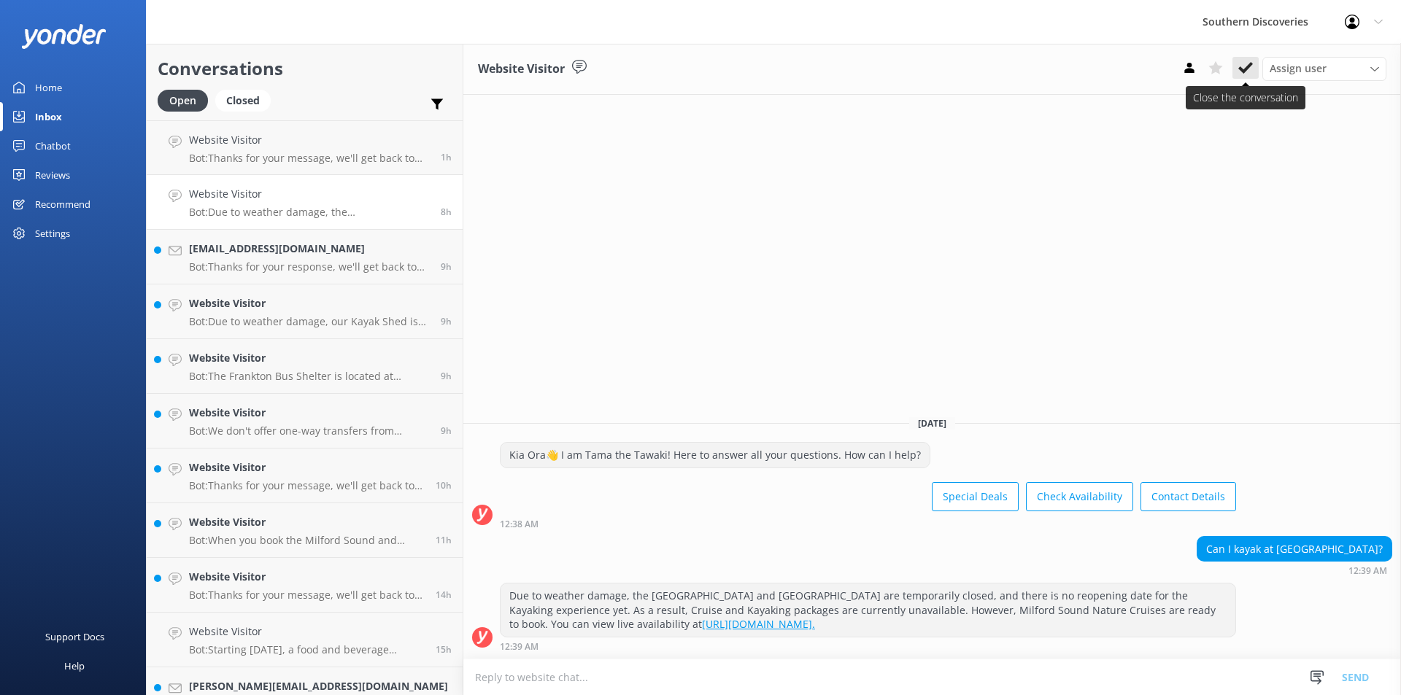
click at [1246, 62] on icon at bounding box center [1245, 68] width 15 height 15
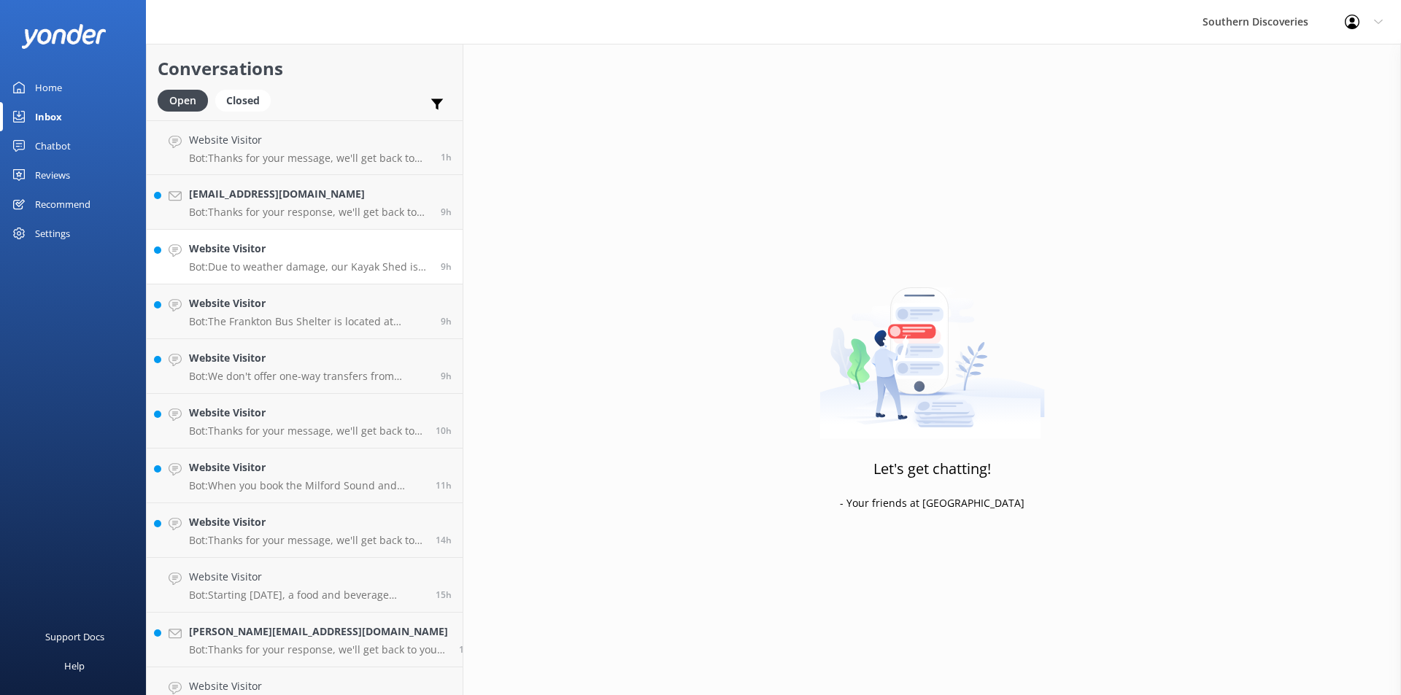
click at [271, 245] on h4 "Website Visitor" at bounding box center [309, 249] width 241 height 16
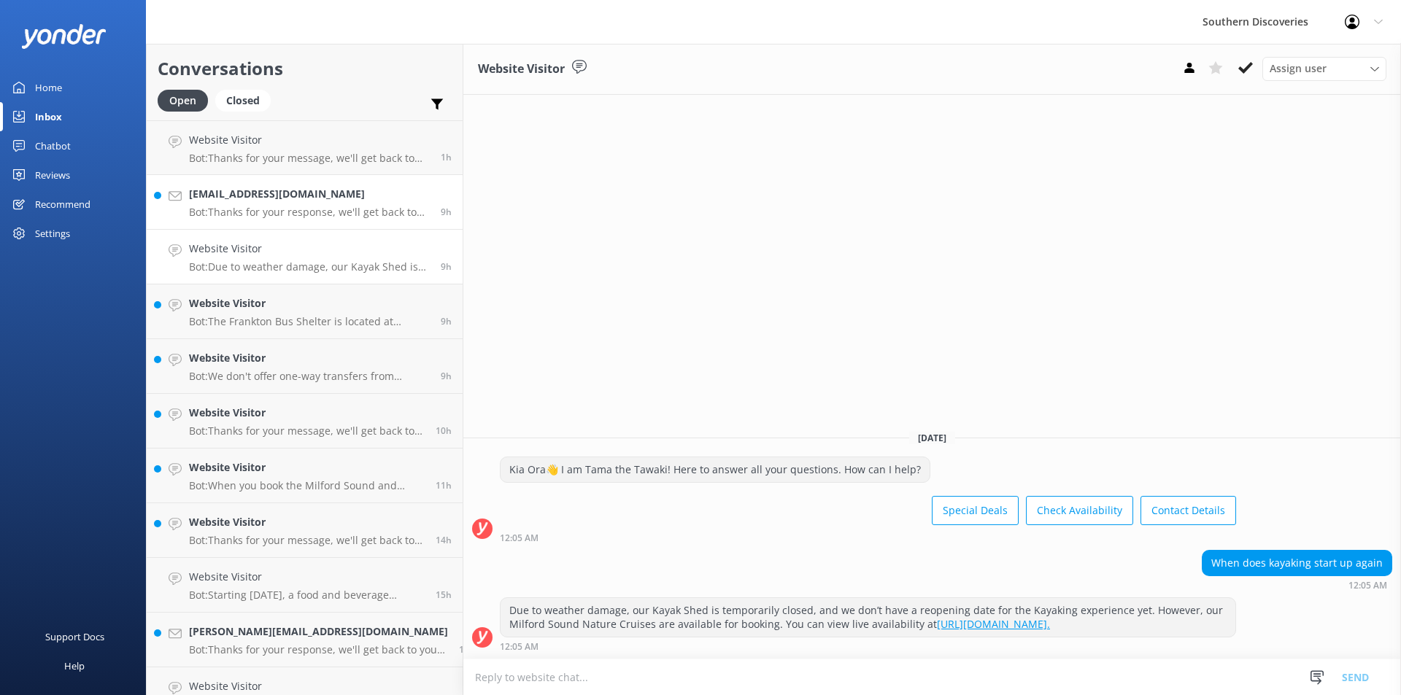
click at [254, 199] on h4 "[EMAIL_ADDRESS][DOMAIN_NAME]" at bounding box center [309, 194] width 241 height 16
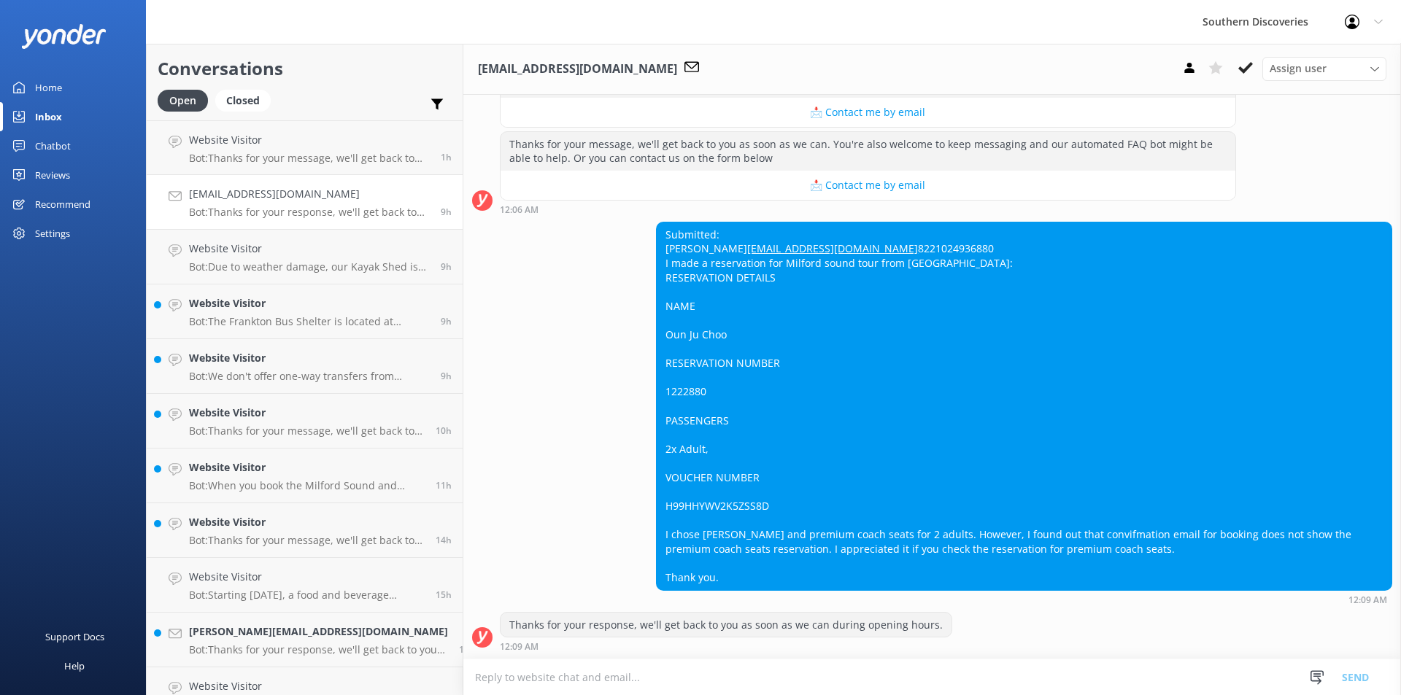
scroll to position [611, 0]
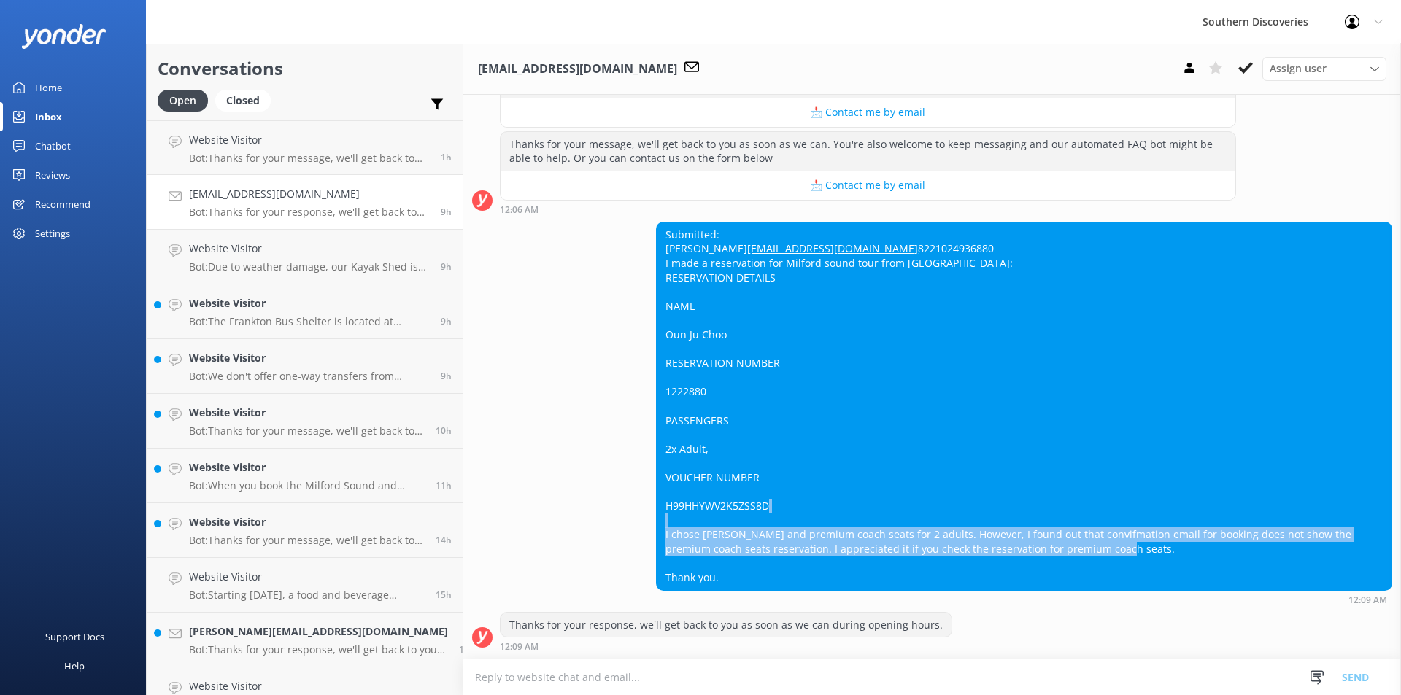
drag, startPoint x: 662, startPoint y: 530, endPoint x: 1350, endPoint y: 569, distance: 689.1
click at [1350, 569] on div "Submitted: Ounju Choo [EMAIL_ADDRESS][DOMAIN_NAME] 8221024936880 I made a reser…" at bounding box center [1024, 407] width 735 height 368
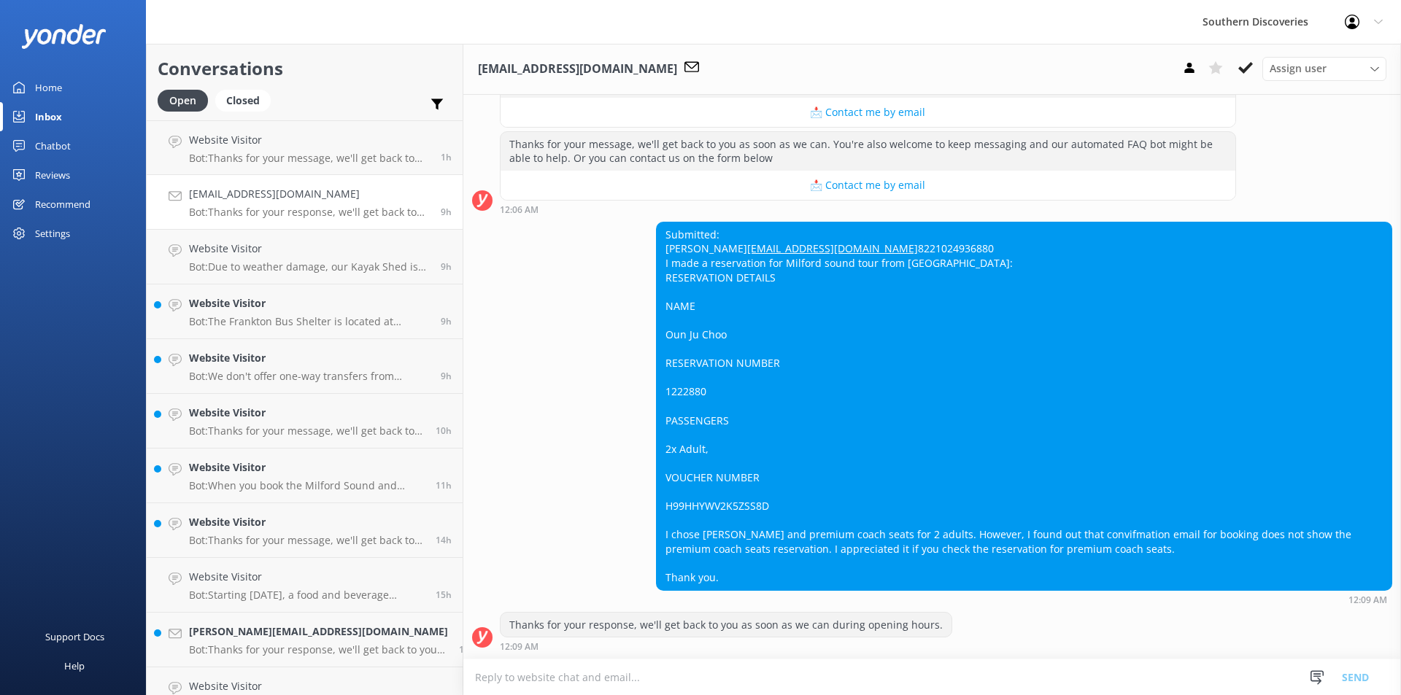
click at [1096, 519] on div "Submitted: Ounju Choo [EMAIL_ADDRESS][DOMAIN_NAME] 8221024936880 I made a reser…" at bounding box center [1024, 407] width 735 height 368
click at [663, 390] on div "Submitted: Ounju Choo [EMAIL_ADDRESS][DOMAIN_NAME] 8221024936880 I made a reser…" at bounding box center [1024, 407] width 735 height 368
copy div "1222880"
click at [209, 434] on p "Bot: Thanks for your message, we'll get back to you as soon as we can. You're a…" at bounding box center [307, 431] width 236 height 13
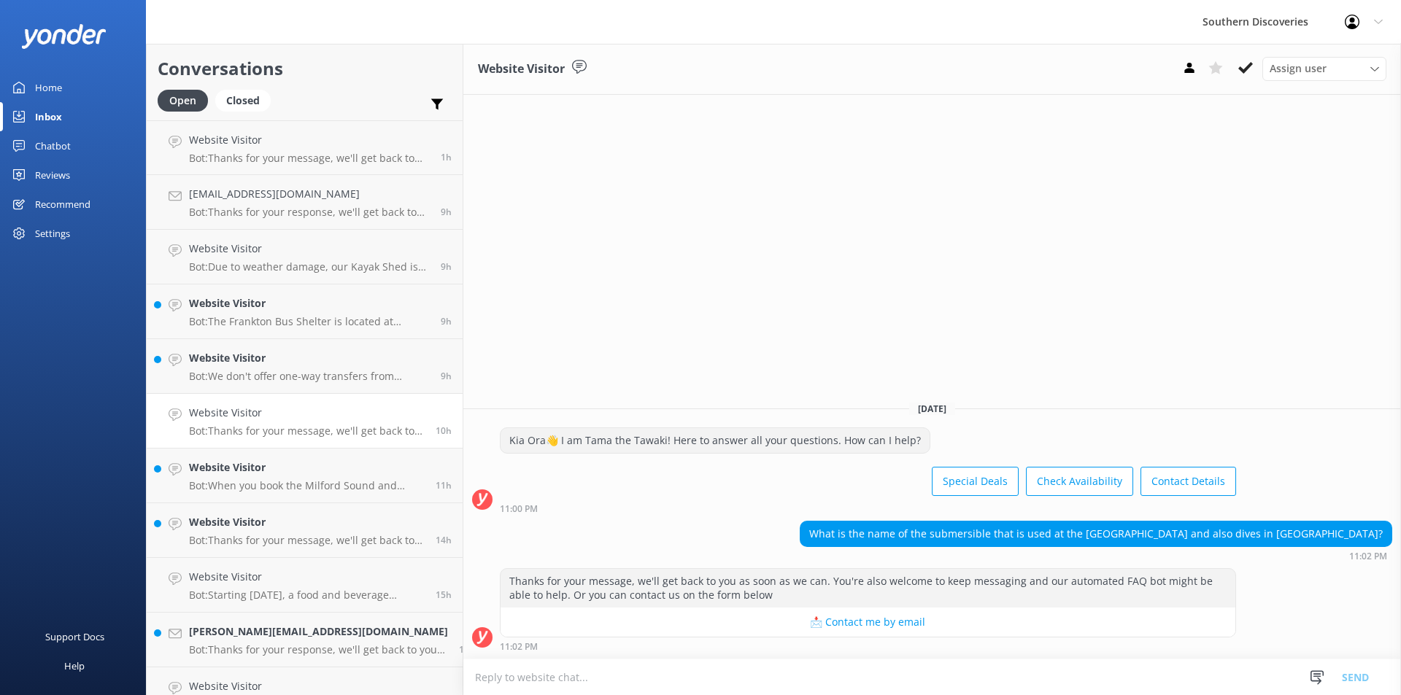
click at [842, 584] on div "Thanks for your message, we'll get back to you as soon as we can. You're also w…" at bounding box center [867, 588] width 735 height 39
click at [304, 468] on h4 "Website Visitor" at bounding box center [307, 468] width 236 height 16
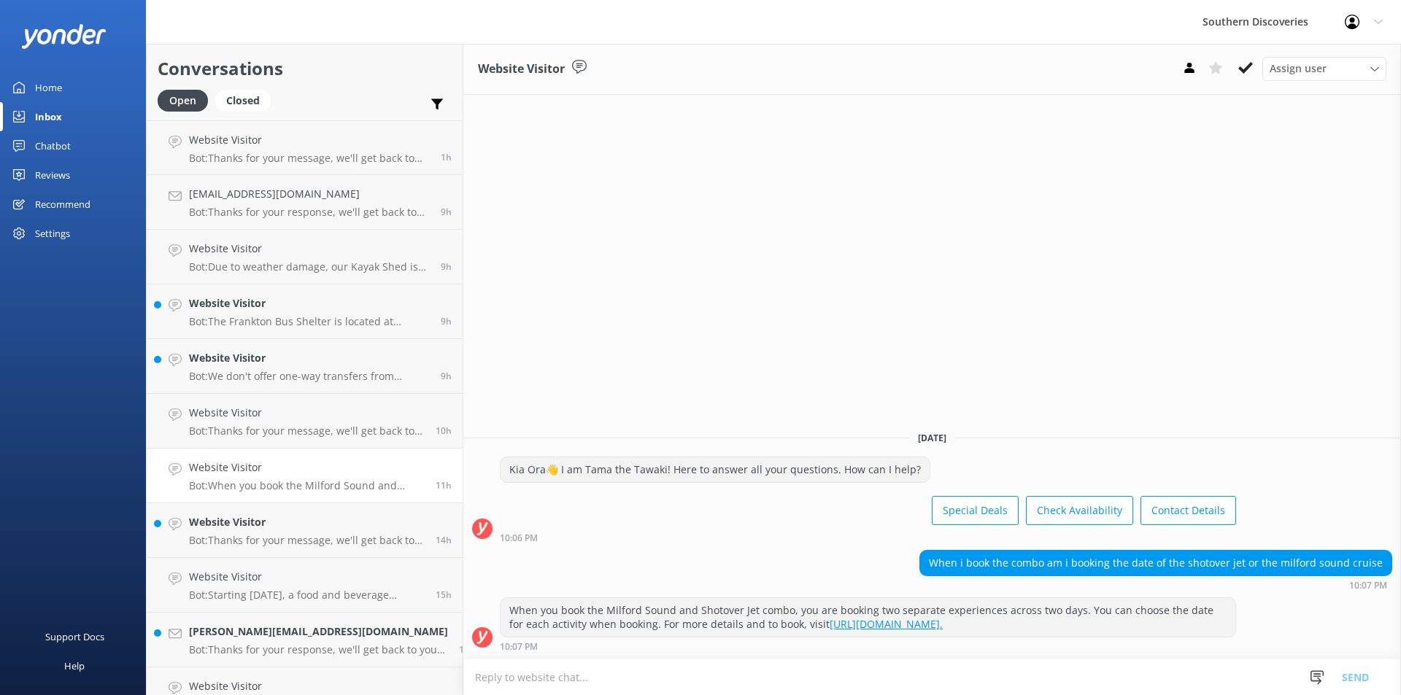
click at [837, 390] on div "Website Visitor Assign user [PERSON_NAME] [PERSON_NAME] [PERSON_NAME] [PERSON_N…" at bounding box center [932, 370] width 938 height 652
click at [226, 305] on h4 "Website Visitor" at bounding box center [309, 303] width 241 height 16
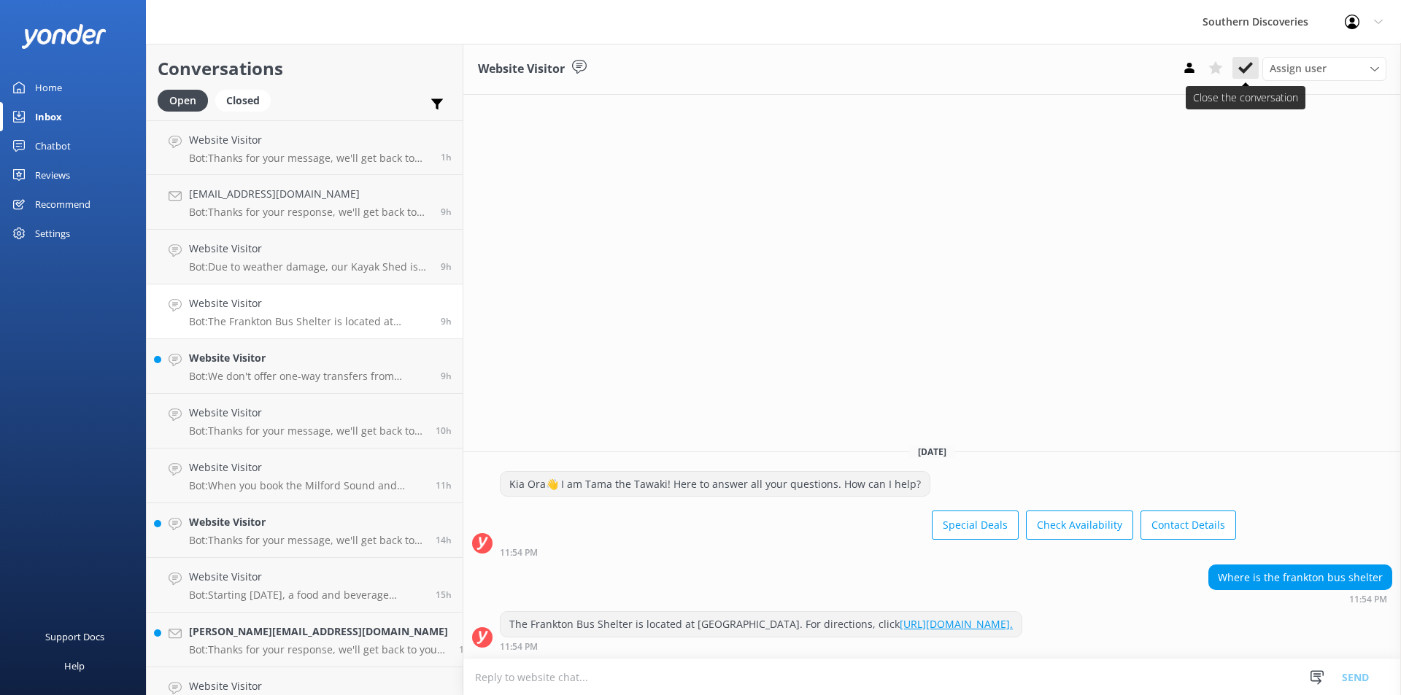
click at [1249, 61] on icon at bounding box center [1245, 68] width 15 height 15
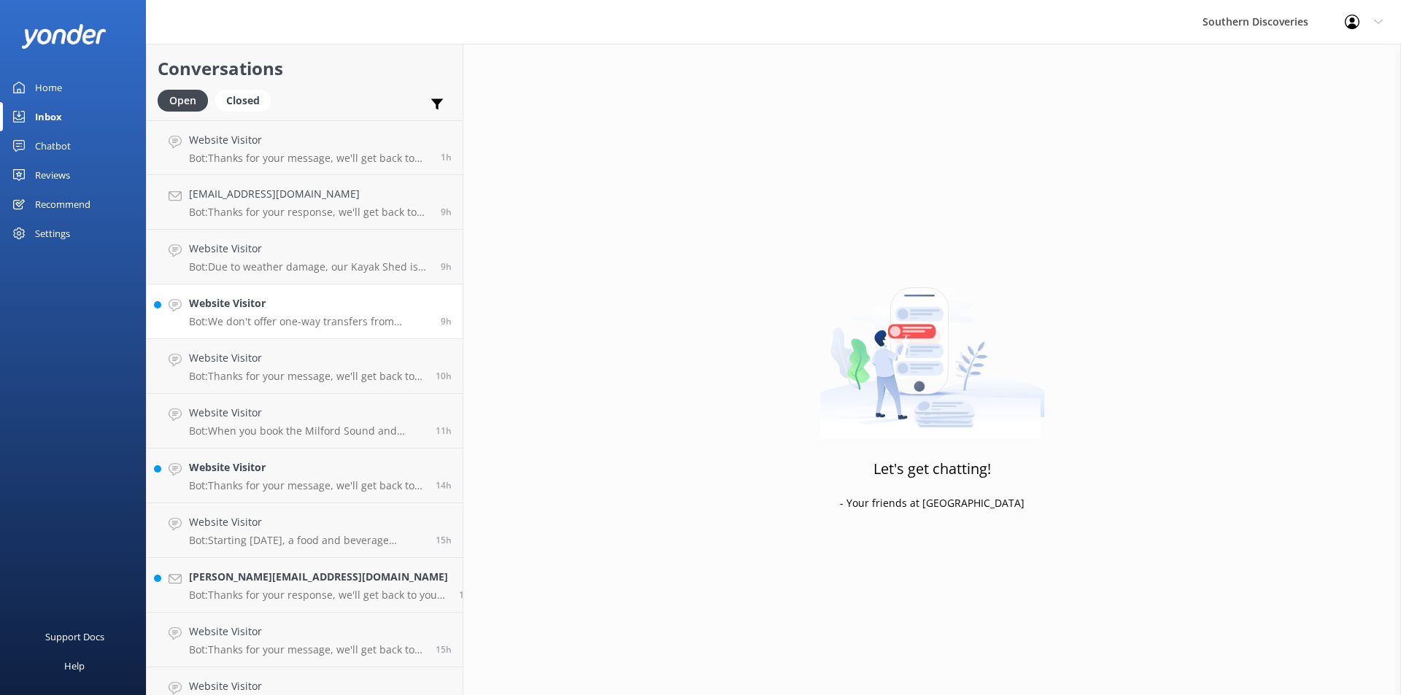
click at [261, 298] on h4 "Website Visitor" at bounding box center [309, 303] width 241 height 16
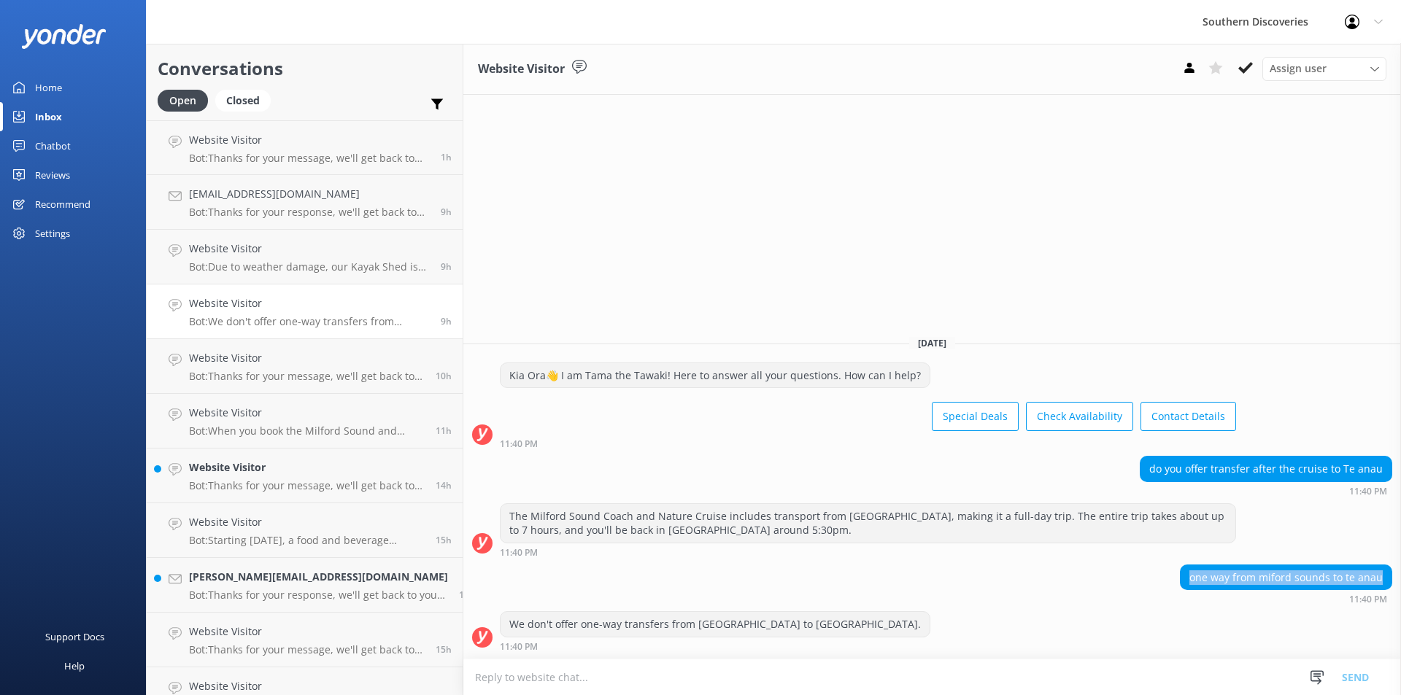
drag, startPoint x: 1193, startPoint y: 573, endPoint x: 1383, endPoint y: 577, distance: 189.7
click at [1383, 577] on div "one way from miford sounds to te anau" at bounding box center [1285, 577] width 211 height 25
click at [700, 667] on textarea at bounding box center [932, 678] width 938 height 36
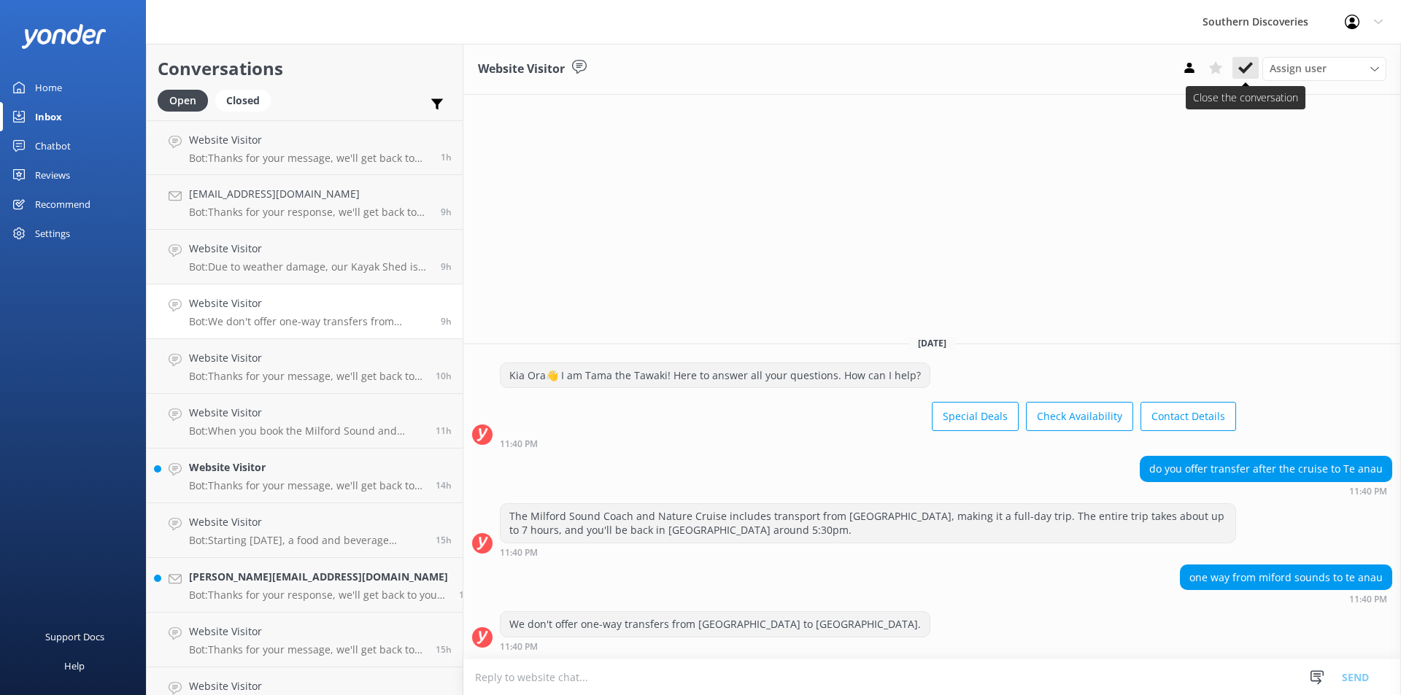
click at [1255, 66] on button at bounding box center [1245, 68] width 26 height 22
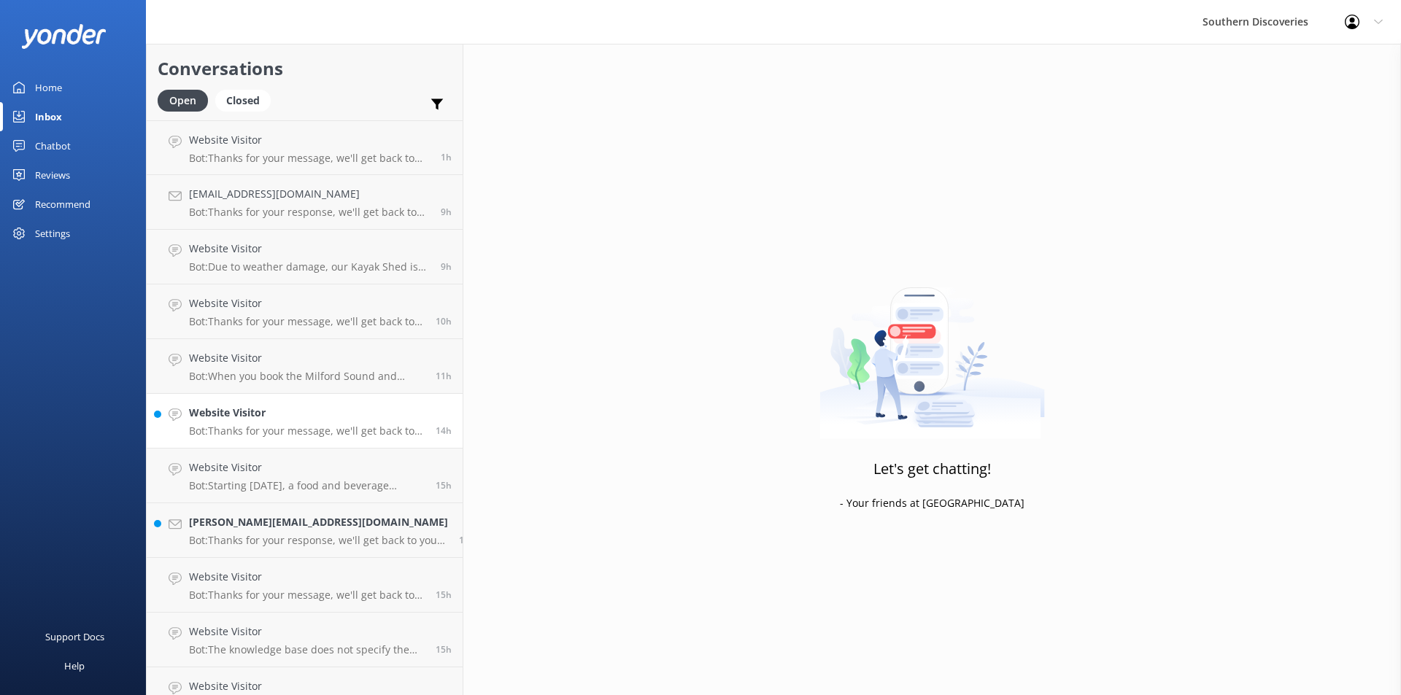
click at [273, 432] on p "Bot: Thanks for your message, we'll get back to you as soon as we can. You're a…" at bounding box center [307, 431] width 236 height 13
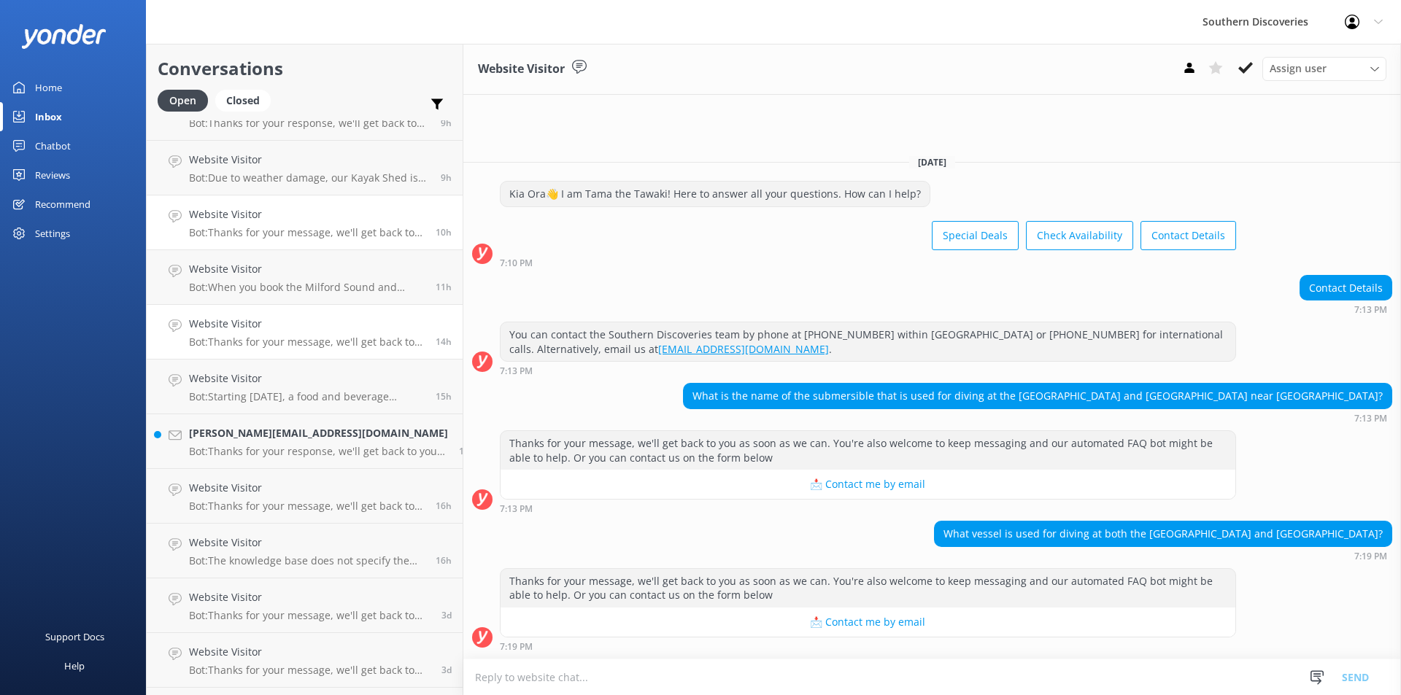
scroll to position [136, 0]
